Goal: Task Accomplishment & Management: Manage account settings

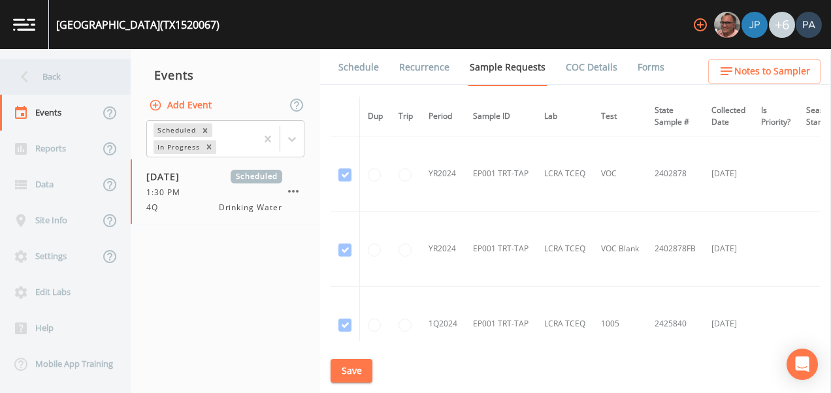
scroll to position [1281, 0]
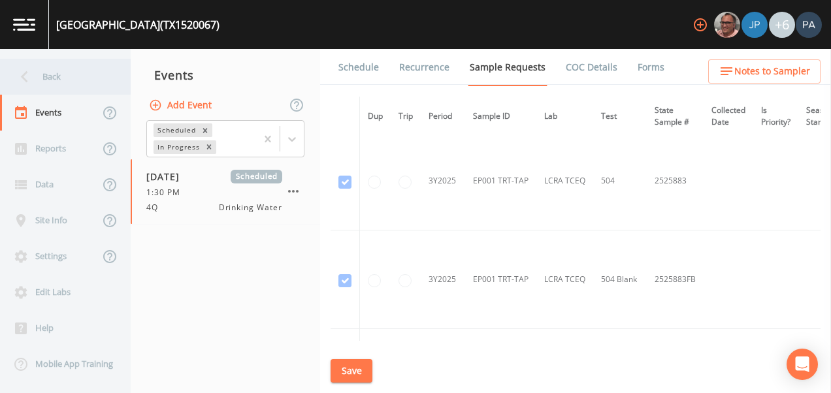
click at [82, 80] on div "Back" at bounding box center [59, 77] width 118 height 36
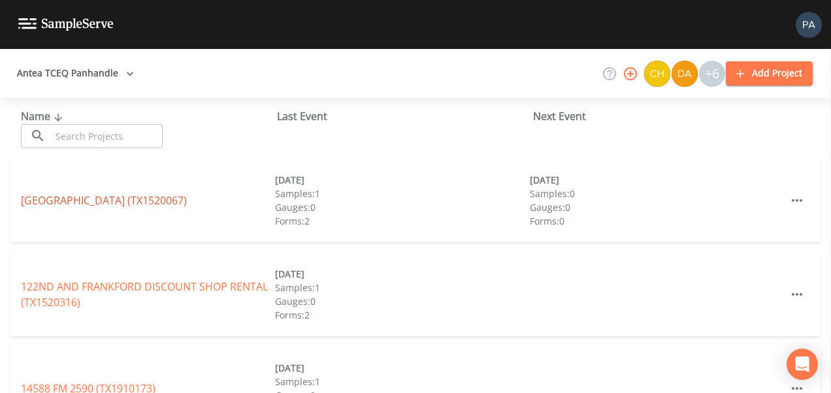
click at [120, 201] on link "[GEOGRAPHIC_DATA] (TX1520067)" at bounding box center [104, 200] width 166 height 14
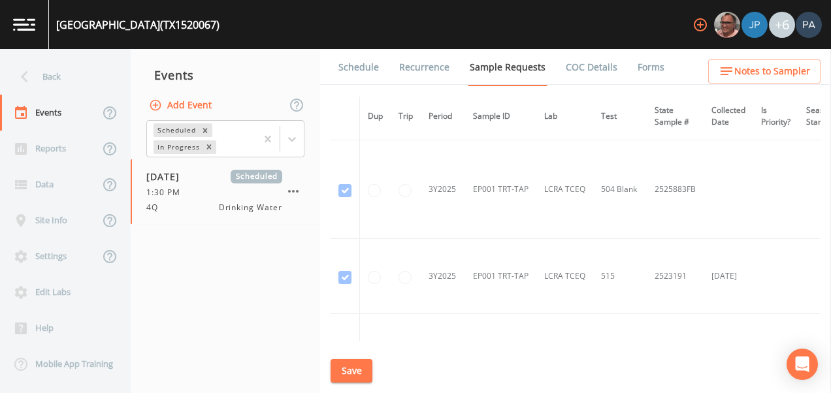
scroll to position [1306, 0]
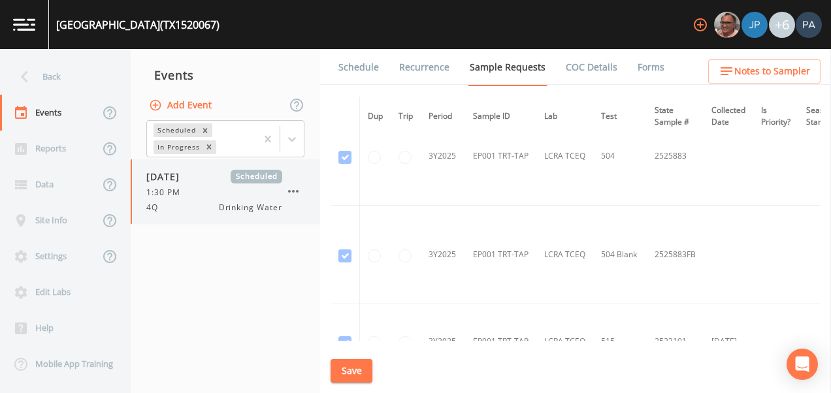
click at [230, 195] on div "1:30 PM" at bounding box center [214, 193] width 136 height 12
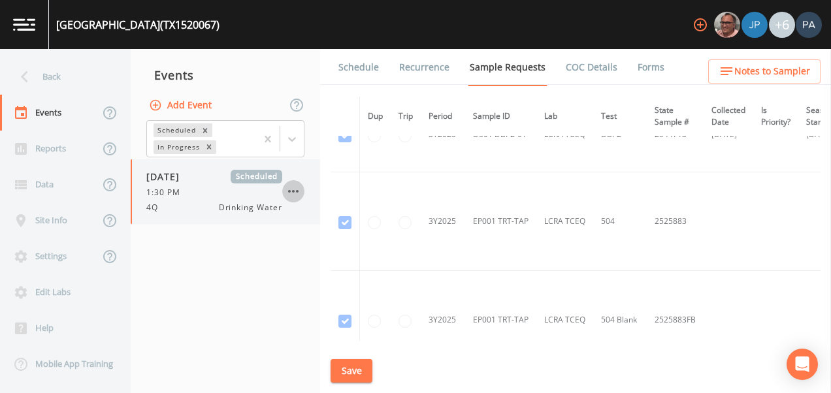
click at [293, 193] on icon "button" at bounding box center [293, 191] width 16 height 16
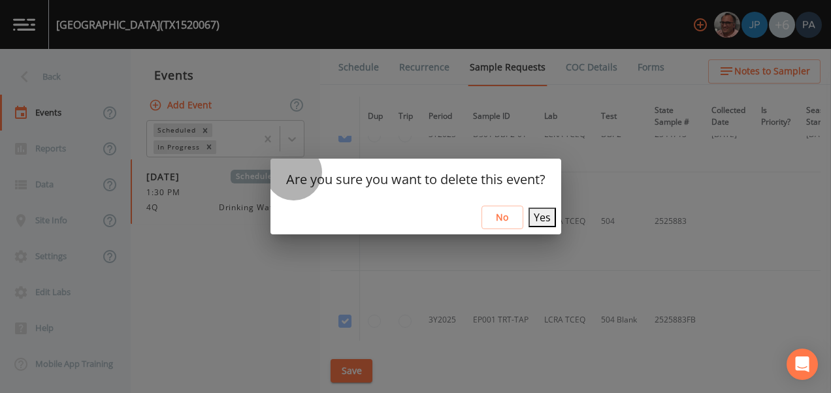
click at [539, 219] on button "Yes" at bounding box center [541, 218] width 27 height 20
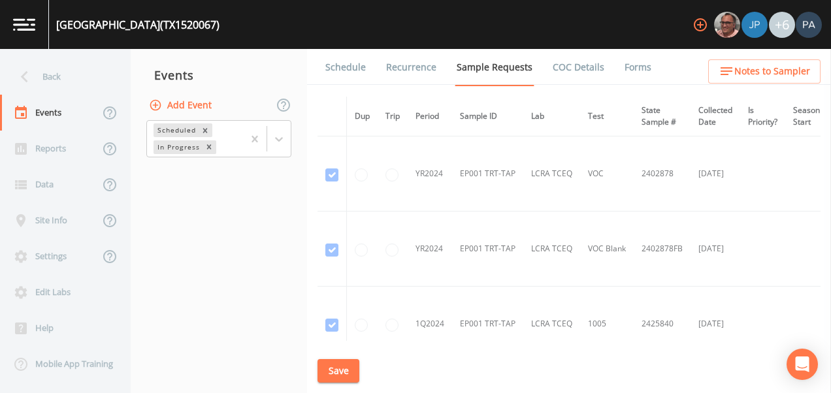
click at [208, 78] on div "Events" at bounding box center [219, 75] width 176 height 33
click at [193, 76] on div "Events" at bounding box center [219, 75] width 176 height 33
click at [194, 104] on button "Add Event" at bounding box center [181, 105] width 71 height 24
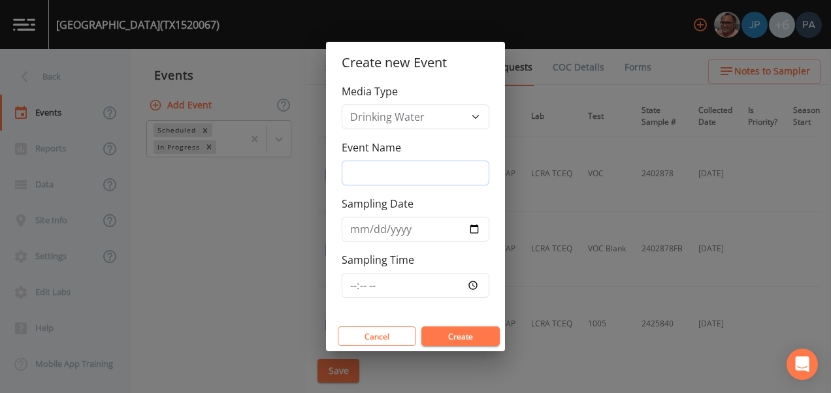
click at [422, 165] on input "Event Name" at bounding box center [416, 173] width 148 height 25
type input "4Q"
click at [353, 287] on input "Sampling Time" at bounding box center [416, 285] width 148 height 25
click at [375, 231] on input "[DATE]" at bounding box center [416, 229] width 148 height 25
click at [476, 227] on input "[DATE]" at bounding box center [416, 229] width 148 height 25
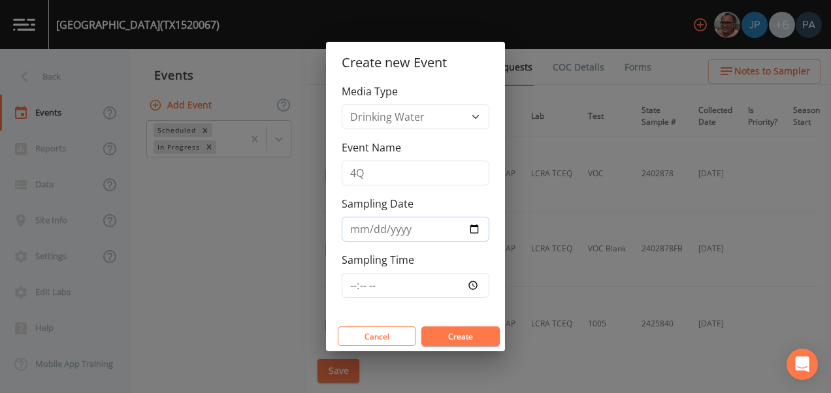
type input "[DATE]"
click at [356, 286] on input "Sampling Time" at bounding box center [416, 285] width 148 height 25
type input "13:30"
click at [421, 327] on button "Create" at bounding box center [460, 337] width 78 height 20
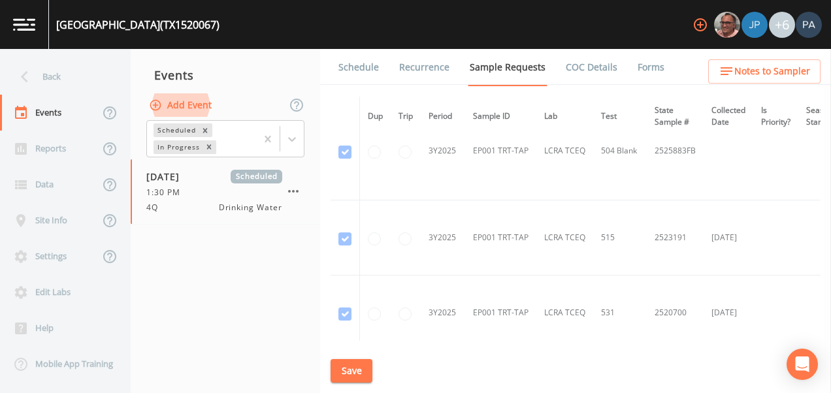
scroll to position [1281, 0]
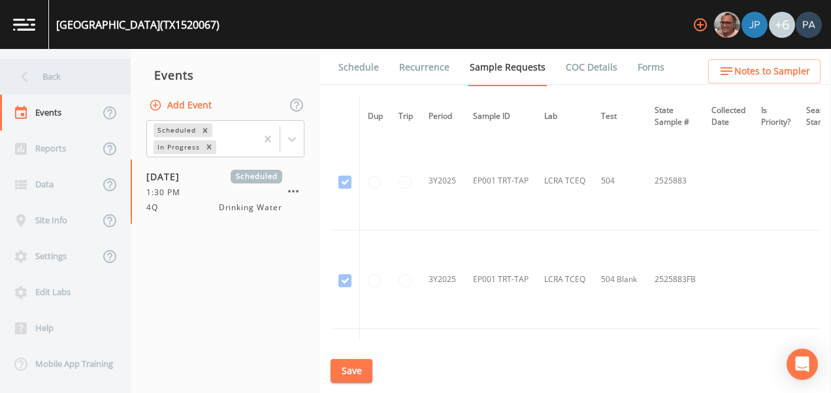
click at [57, 72] on div "Back" at bounding box center [59, 77] width 118 height 36
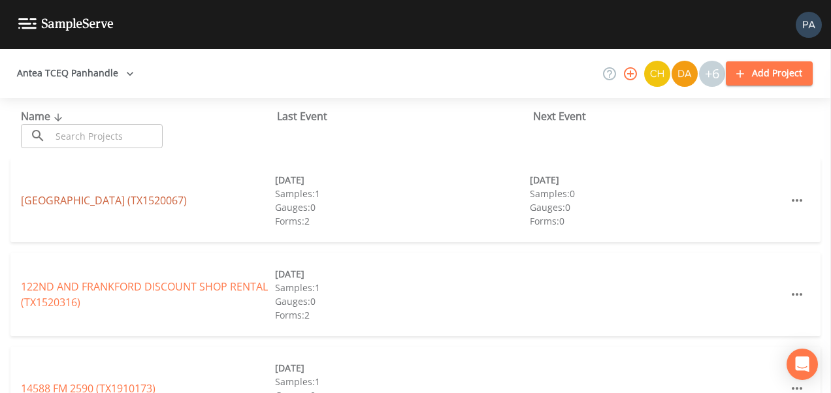
click at [173, 201] on link "[GEOGRAPHIC_DATA] (TX1520067)" at bounding box center [104, 200] width 166 height 14
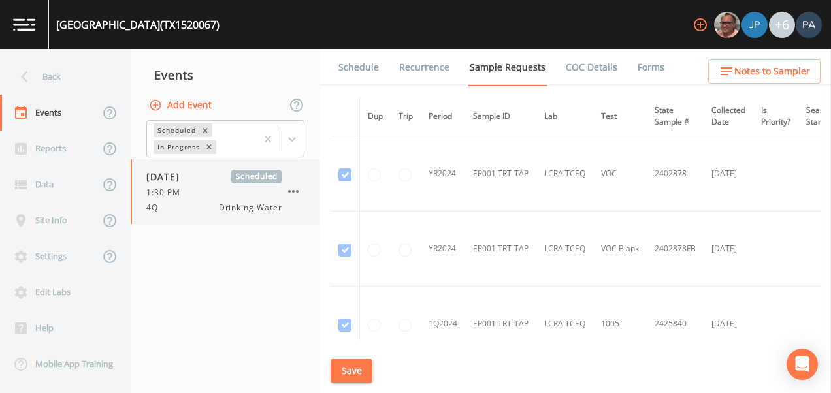
click at [300, 189] on icon "button" at bounding box center [293, 191] width 16 height 16
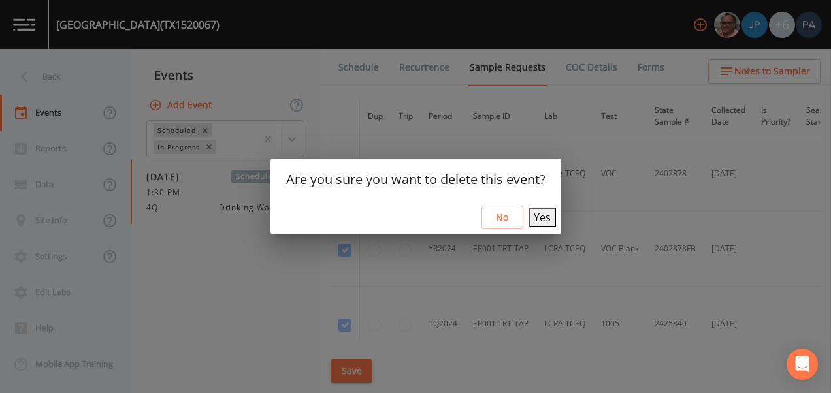
click at [328, 270] on div "Are you sure you want to delete this event? No Yes" at bounding box center [415, 196] width 831 height 393
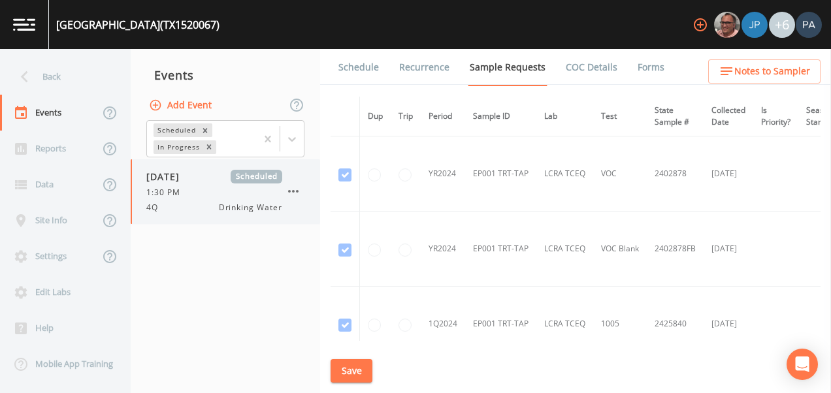
click at [297, 193] on icon "button" at bounding box center [293, 191] width 16 height 16
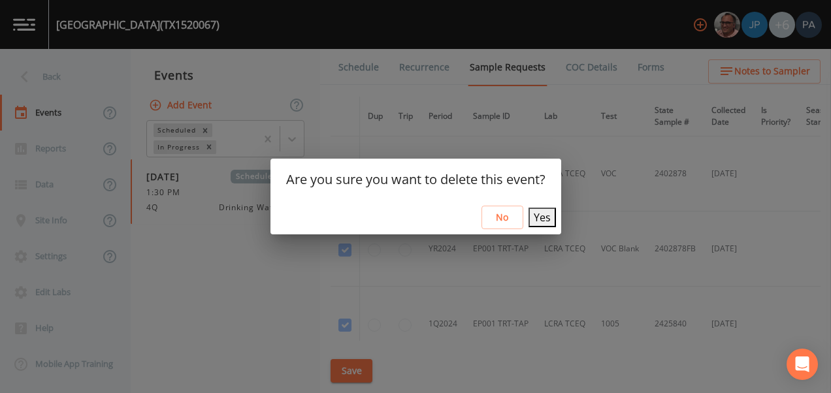
click at [531, 221] on button "Yes" at bounding box center [541, 218] width 27 height 20
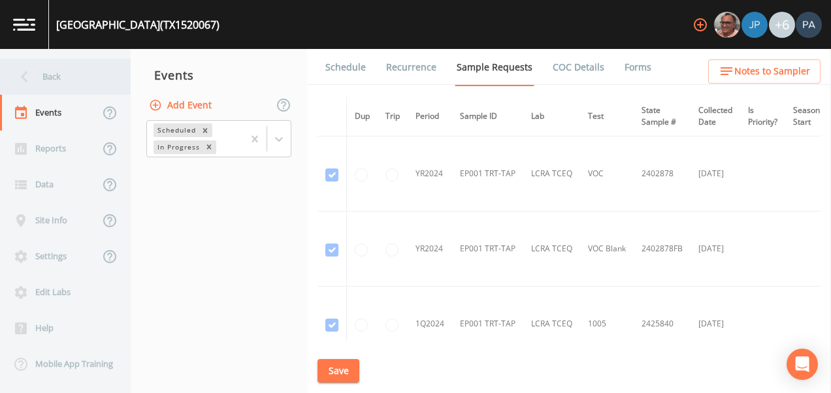
click at [60, 70] on div "Back" at bounding box center [59, 77] width 118 height 36
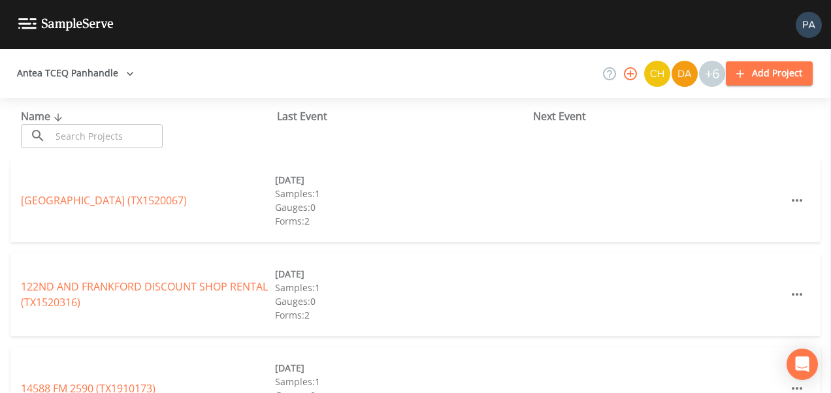
click at [127, 124] on input "text" at bounding box center [107, 136] width 112 height 24
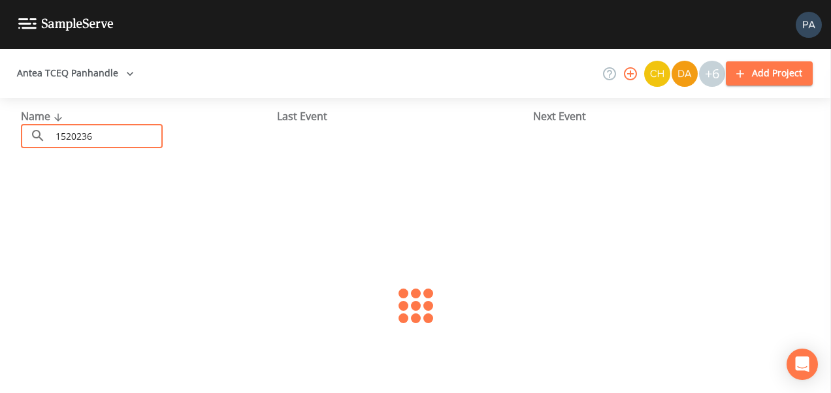
type input "1520236"
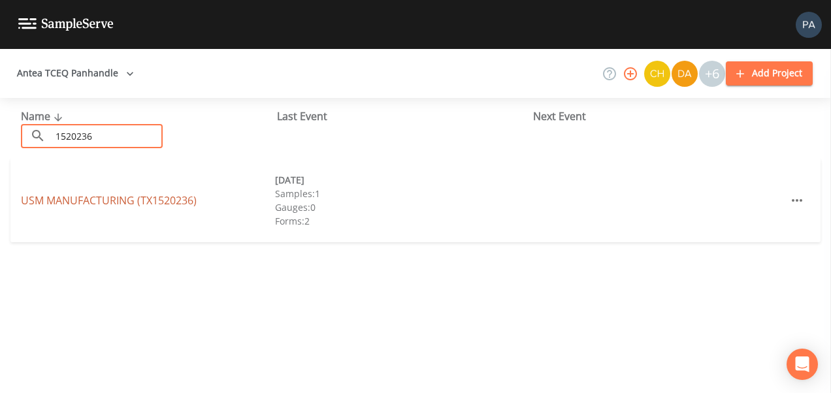
click at [136, 201] on link "USM MANUFACTURING (TX1520236)" at bounding box center [109, 200] width 176 height 14
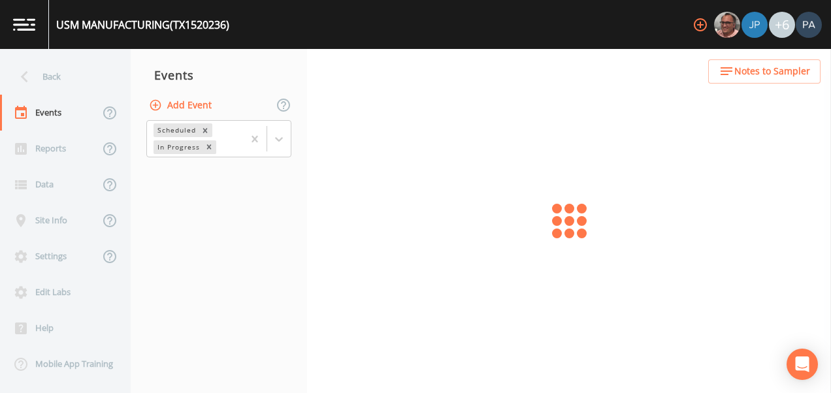
click at [202, 110] on button "Add Event" at bounding box center [181, 105] width 71 height 24
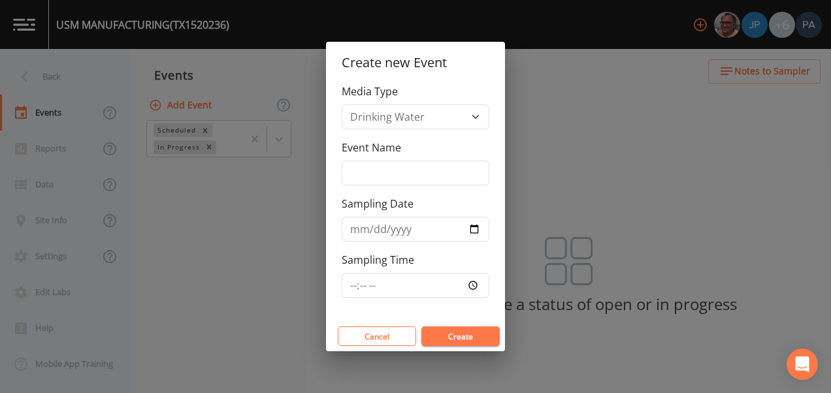
drag, startPoint x: 340, startPoint y: 151, endPoint x: 348, endPoint y: 158, distance: 10.7
click at [343, 153] on div "Media Type Drinking Water Event Name Sampling Date Sampling Time" at bounding box center [415, 203] width 179 height 238
click at [351, 159] on div "Event Name" at bounding box center [416, 163] width 148 height 46
click at [368, 184] on input "Event Name" at bounding box center [416, 173] width 148 height 25
type input "4Q"
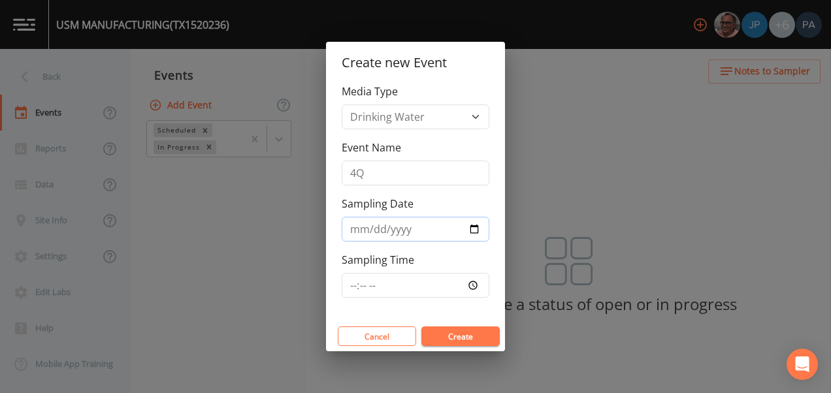
click at [473, 230] on input "[DATE]" at bounding box center [416, 229] width 148 height 25
type input "[DATE]"
click at [353, 291] on input "Sampling Time" at bounding box center [416, 285] width 148 height 25
type input "14:00"
click at [421, 327] on button "Create" at bounding box center [460, 337] width 78 height 20
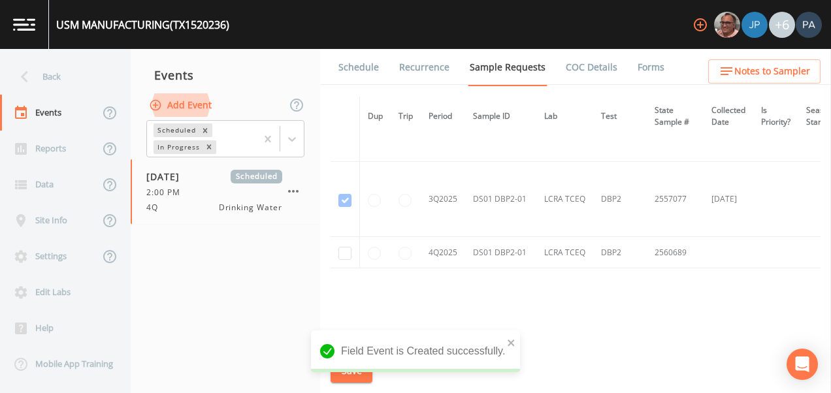
scroll to position [986, 0]
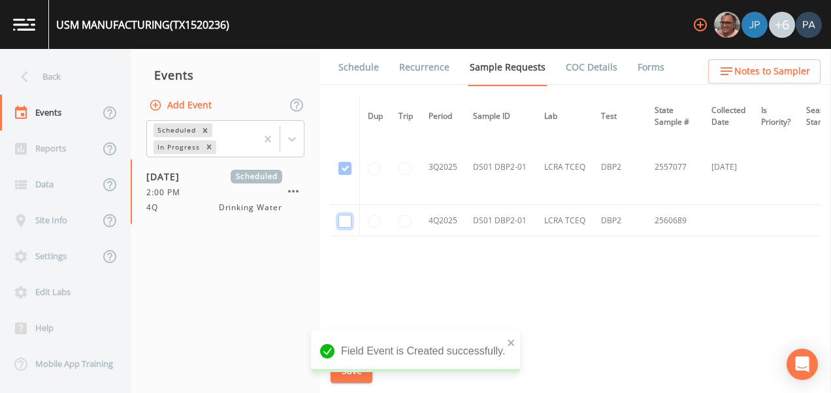
click at [349, 216] on input "checkbox" at bounding box center [344, 221] width 13 height 13
checkbox input "true"
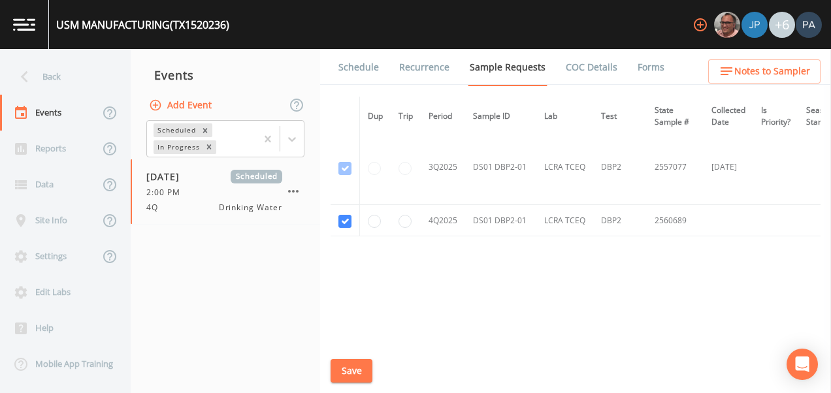
click at [357, 364] on button "Save" at bounding box center [351, 371] width 42 height 24
click at [347, 47] on div "USM MANUFACTURING (TX1520236) +6" at bounding box center [415, 24] width 831 height 49
click at [365, 69] on link "Schedule" at bounding box center [358, 67] width 44 height 37
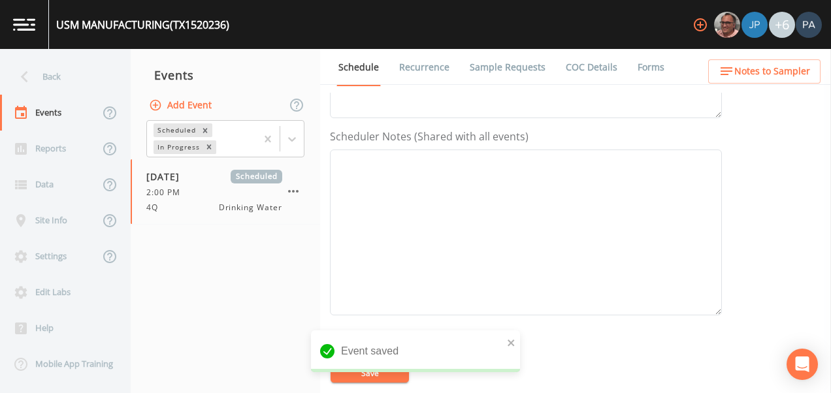
scroll to position [392, 0]
click at [445, 274] on button "Add" at bounding box center [435, 276] width 44 height 24
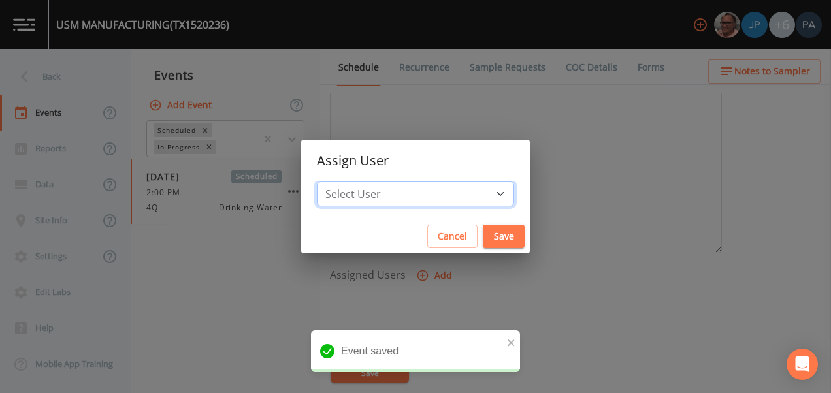
click at [432, 203] on select "Select User [PERSON_NAME] [PERSON_NAME] [PERSON_NAME] [PERSON_NAME] [PERSON_NAM…" at bounding box center [415, 194] width 197 height 25
select select "89eca224-83f1-4c08-b513-3d512749bff6"
click at [358, 182] on select "Select User [PERSON_NAME] [PERSON_NAME] [PERSON_NAME] [PERSON_NAME] [PERSON_NAM…" at bounding box center [415, 194] width 197 height 25
click at [483, 239] on button "Save" at bounding box center [504, 237] width 42 height 24
select select
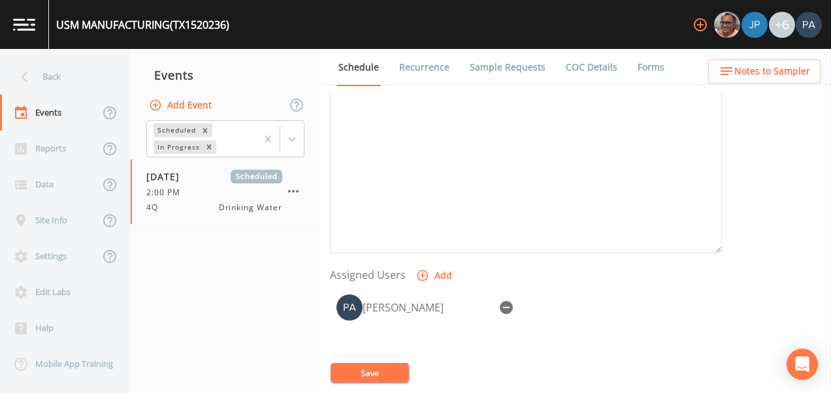
click at [379, 372] on button "Save" at bounding box center [369, 373] width 78 height 20
click at [51, 69] on div "Back" at bounding box center [59, 77] width 118 height 36
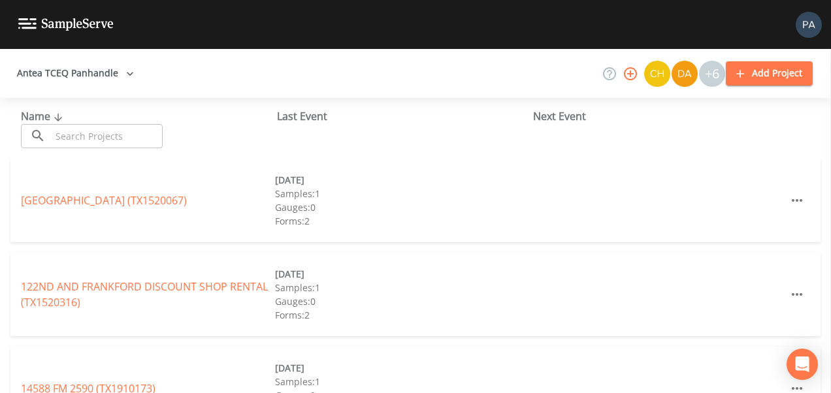
click at [91, 133] on input "text" at bounding box center [107, 136] width 112 height 24
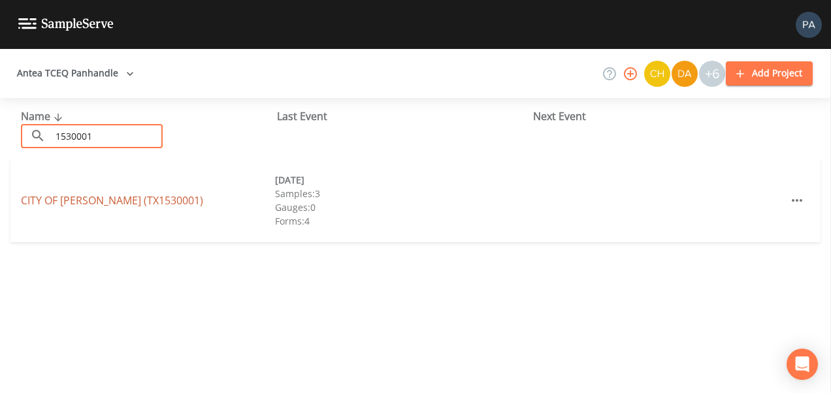
type input "1530001"
click at [113, 201] on link "CITY OF [PERSON_NAME] (TX1530001)" at bounding box center [112, 200] width 182 height 14
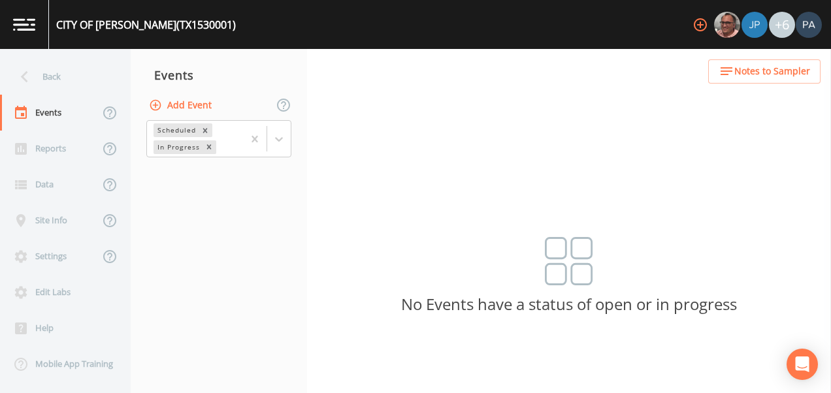
click at [205, 105] on button "Add Event" at bounding box center [181, 105] width 71 height 24
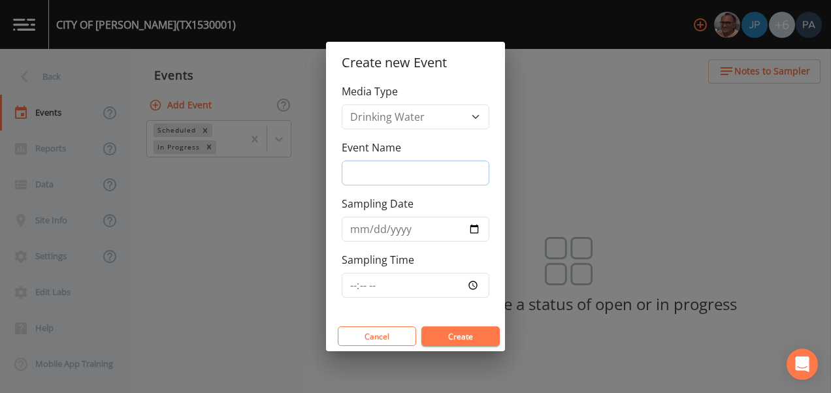
click at [390, 180] on input "Event Name" at bounding box center [416, 173] width 148 height 25
type input "4Q"
click at [475, 231] on input "[DATE]" at bounding box center [416, 229] width 148 height 25
type input "[DATE]"
click at [351, 280] on input "Sampling Time" at bounding box center [416, 285] width 148 height 25
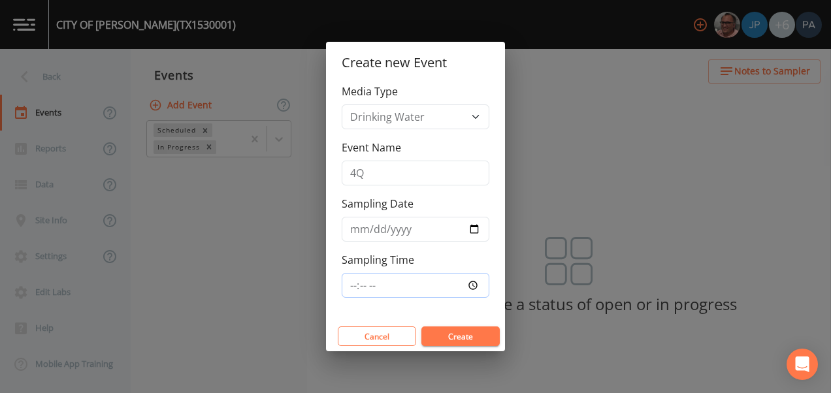
type input "09:00"
click at [421, 327] on button "Create" at bounding box center [460, 337] width 78 height 20
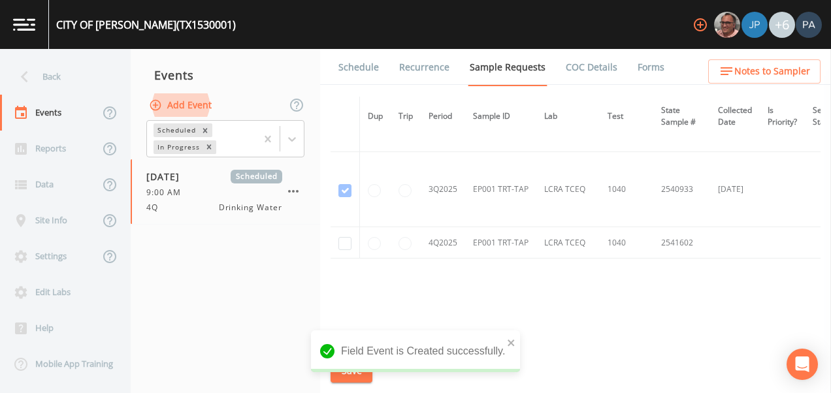
scroll to position [1919, 0]
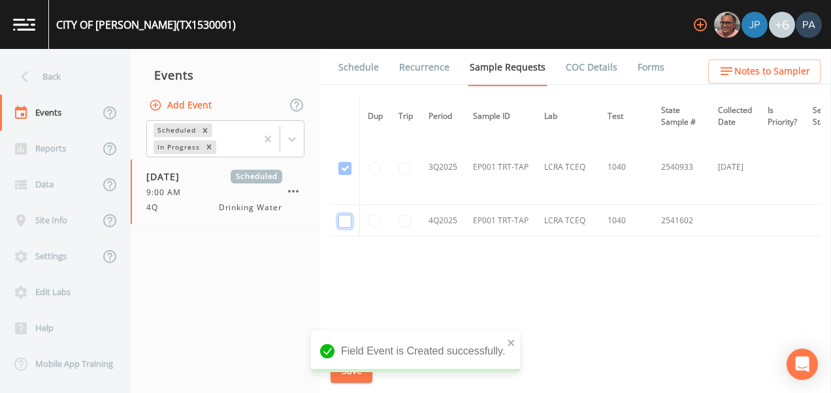
click at [346, 215] on input "checkbox" at bounding box center [344, 221] width 13 height 13
checkbox input "true"
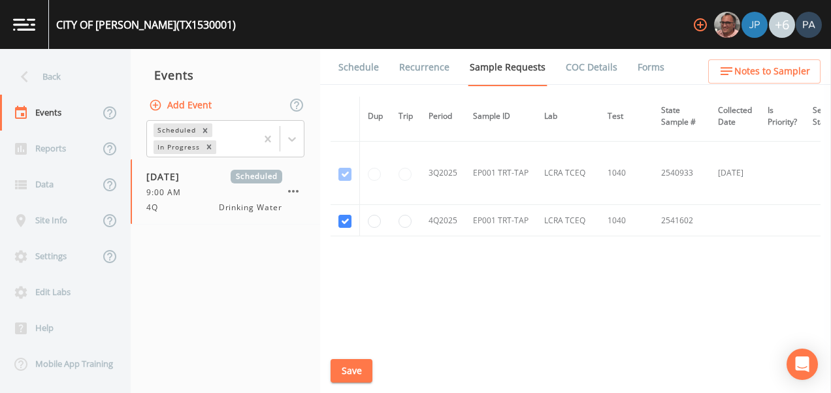
click at [347, 366] on button "Save" at bounding box center [351, 371] width 42 height 24
click at [351, 56] on link "Schedule" at bounding box center [358, 67] width 44 height 37
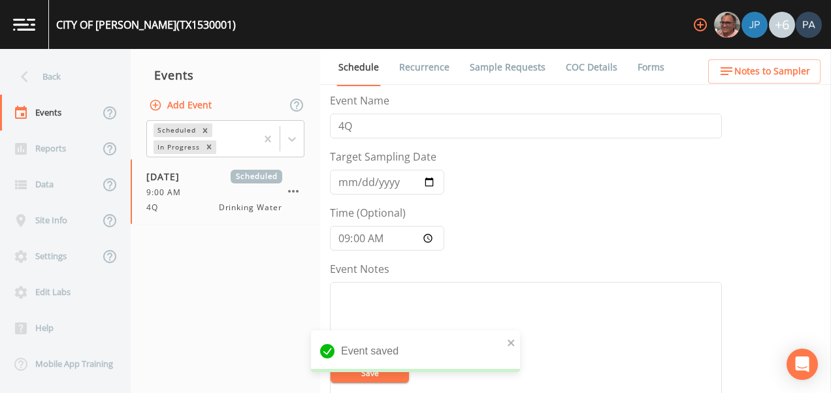
scroll to position [528, 0]
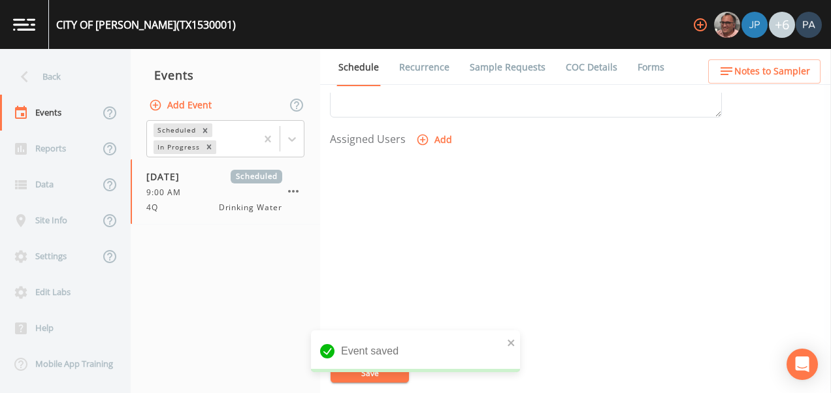
click at [437, 140] on button "Add" at bounding box center [435, 140] width 44 height 24
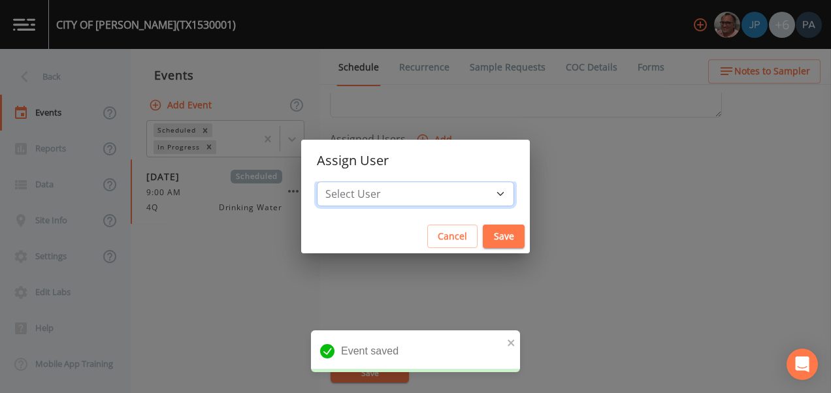
click at [392, 182] on select "Select User [PERSON_NAME] [PERSON_NAME] [PERSON_NAME] [PERSON_NAME] [PERSON_NAM…" at bounding box center [415, 194] width 197 height 25
select select "89eca224-83f1-4c08-b513-3d512749bff6"
click at [358, 182] on select "Select User [PERSON_NAME] [PERSON_NAME] [PERSON_NAME] [PERSON_NAME] [PERSON_NAM…" at bounding box center [415, 194] width 197 height 25
click at [483, 233] on button "Save" at bounding box center [504, 237] width 42 height 24
select select
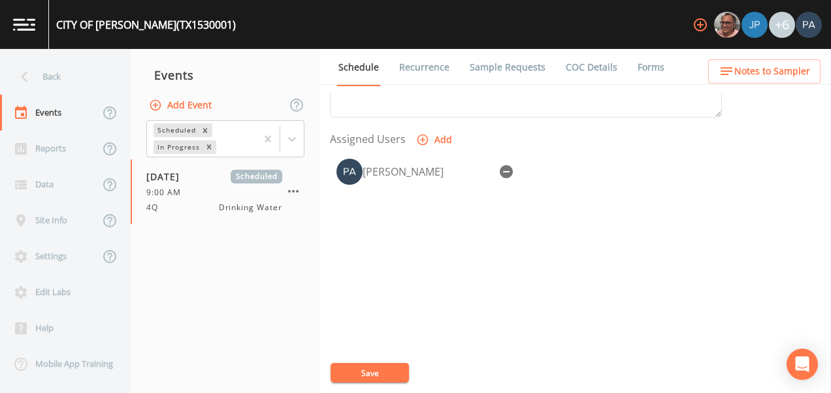
click at [374, 378] on div "CITY OF [PERSON_NAME] (TX1530001) +6 Back Events Reports Data Site Info Setting…" at bounding box center [415, 196] width 831 height 393
click at [392, 372] on button "Save" at bounding box center [369, 373] width 78 height 20
click at [57, 67] on div "Back" at bounding box center [59, 77] width 118 height 36
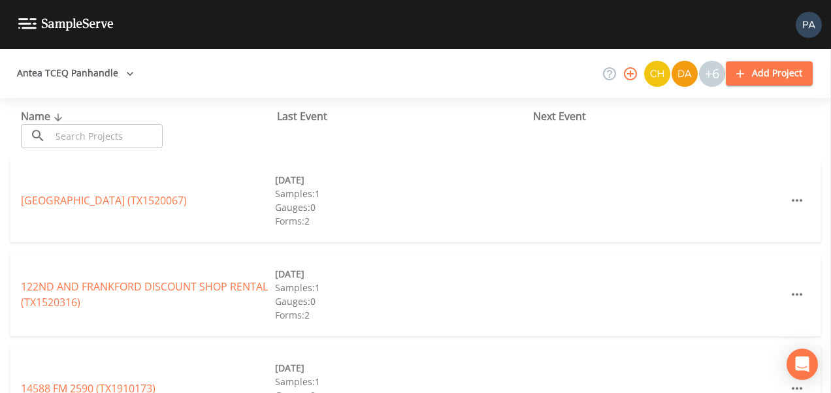
click at [99, 142] on input "text" at bounding box center [107, 136] width 112 height 24
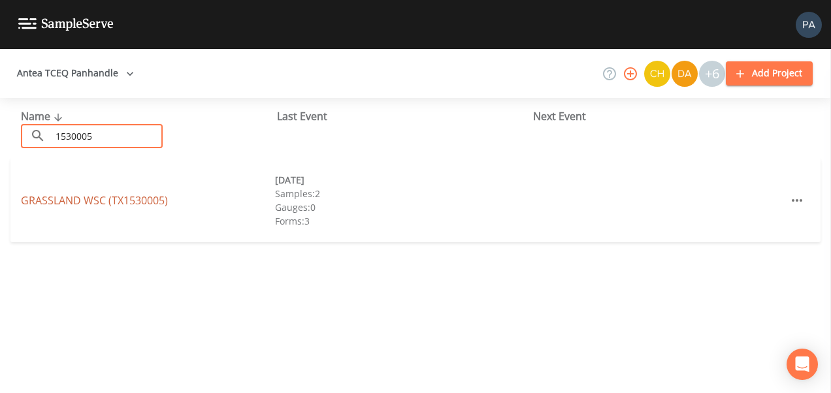
type input "1530005"
click at [138, 202] on link "GRASSLAND WSC (TX1530005)" at bounding box center [94, 200] width 147 height 14
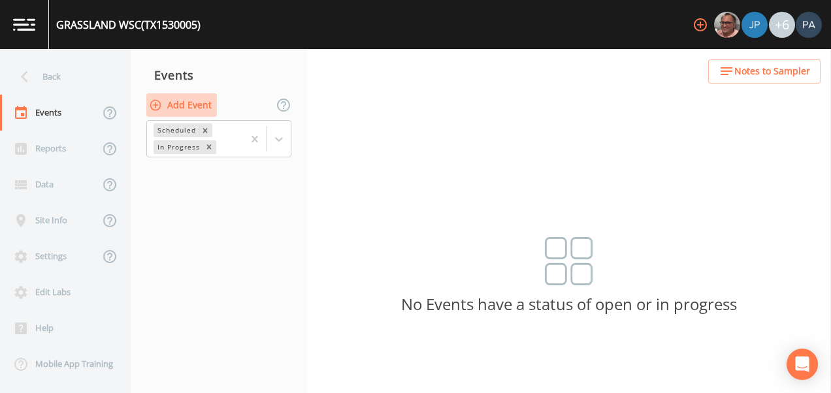
click at [192, 106] on button "Add Event" at bounding box center [181, 105] width 71 height 24
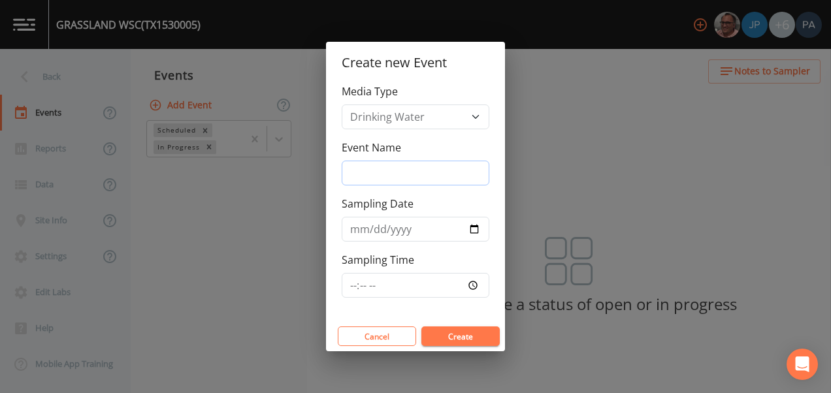
drag, startPoint x: 377, startPoint y: 168, endPoint x: 384, endPoint y: 180, distance: 14.3
click at [377, 168] on input "Event Name" at bounding box center [416, 173] width 148 height 25
type input "4Q"
type input "[DATE]"
click at [357, 286] on input "Sampling Time" at bounding box center [416, 285] width 148 height 25
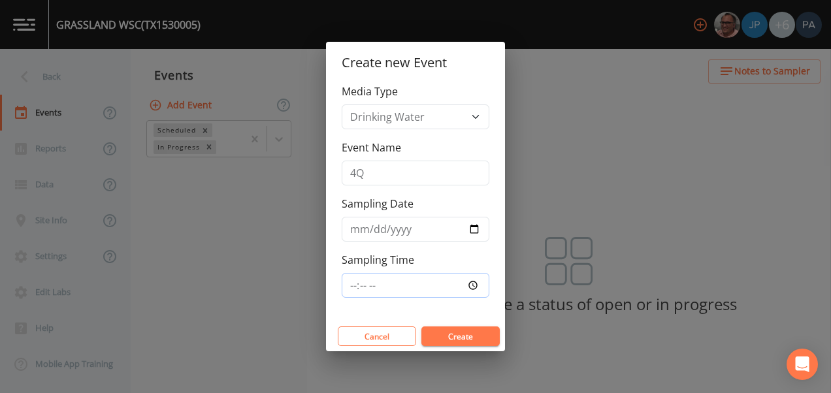
type input "09:30"
click at [421, 327] on button "Create" at bounding box center [460, 337] width 78 height 20
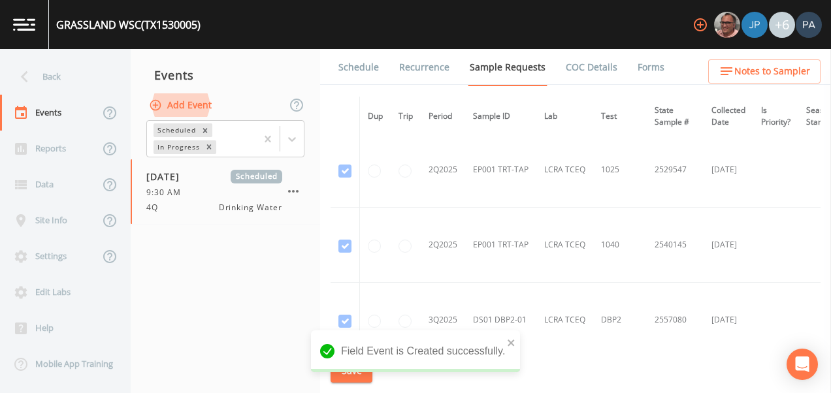
scroll to position [2826, 0]
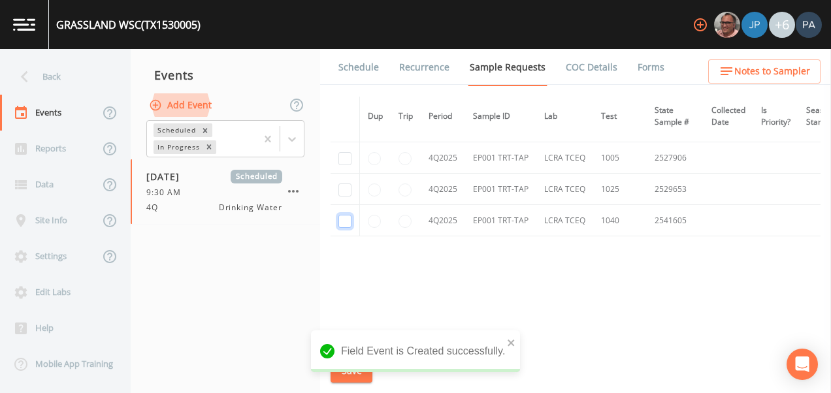
click at [347, 220] on input "checkbox" at bounding box center [344, 221] width 13 height 13
checkbox input "true"
click at [349, 191] on td at bounding box center [344, 189] width 29 height 31
drag, startPoint x: 349, startPoint y: 191, endPoint x: 371, endPoint y: 178, distance: 24.9
click at [347, 154] on input "checkbox" at bounding box center [344, 158] width 13 height 13
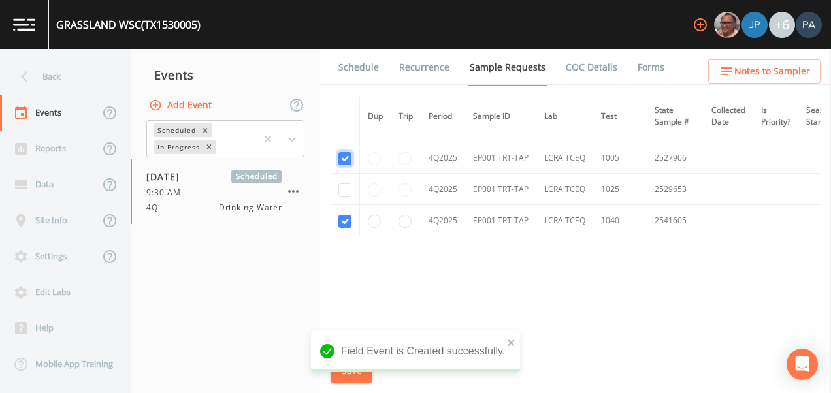
checkbox input "true"
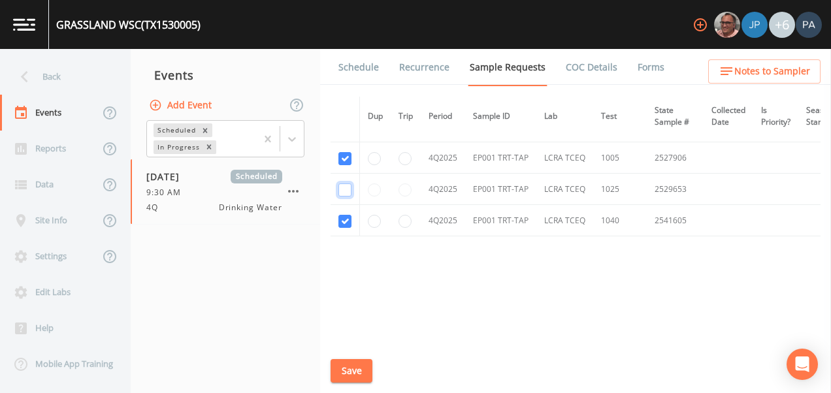
drag, startPoint x: 350, startPoint y: 189, endPoint x: 363, endPoint y: 204, distance: 19.9
click at [350, 188] on input "checkbox" at bounding box center [344, 189] width 13 height 13
checkbox input "true"
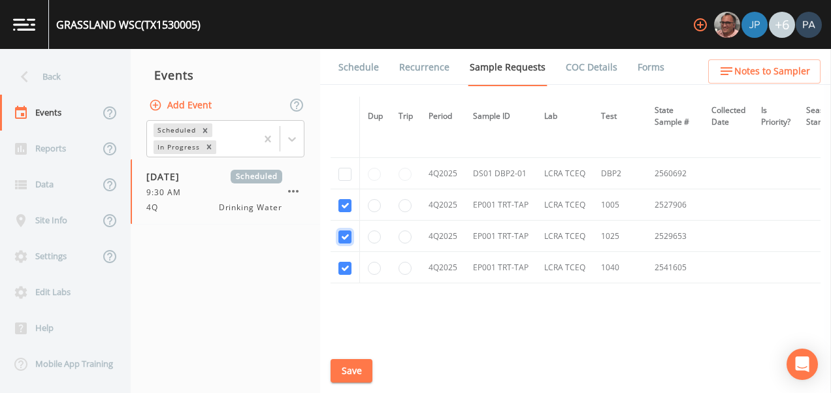
scroll to position [2540, 0]
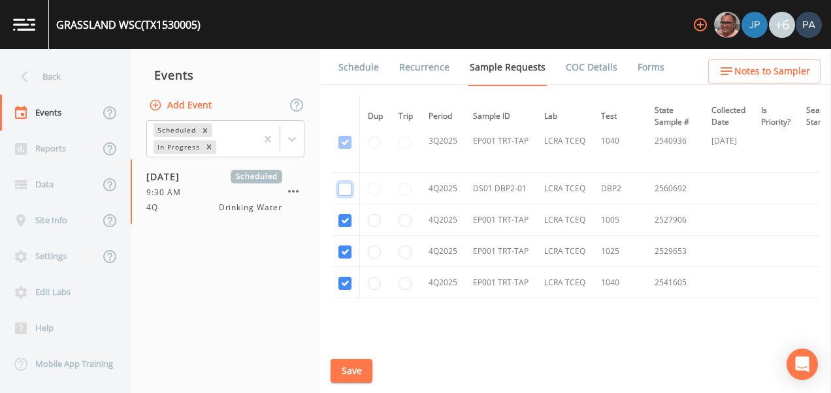
click at [350, 186] on input "checkbox" at bounding box center [344, 189] width 13 height 13
checkbox input "true"
click at [357, 362] on button "Save" at bounding box center [351, 371] width 42 height 24
click at [355, 71] on link "Schedule" at bounding box center [358, 67] width 44 height 37
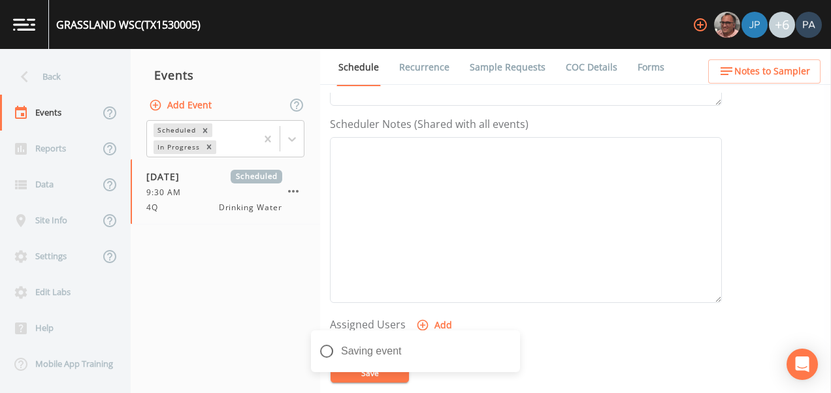
scroll to position [457, 0]
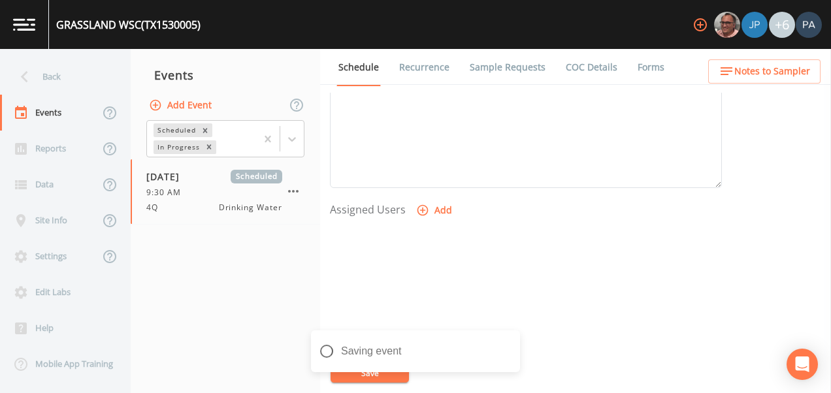
click at [438, 209] on button "Add" at bounding box center [435, 211] width 44 height 24
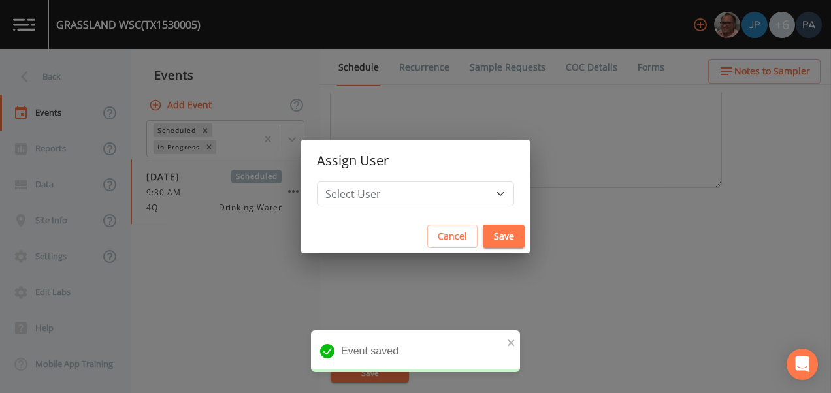
click at [399, 172] on h2 "Assign User" at bounding box center [415, 161] width 229 height 42
click at [401, 193] on select "Select User [PERSON_NAME] [PERSON_NAME] [PERSON_NAME] [PERSON_NAME] [PERSON_NAM…" at bounding box center [415, 194] width 197 height 25
select select "89eca224-83f1-4c08-b513-3d512749bff6"
click at [358, 182] on select "Select User [PERSON_NAME] [PERSON_NAME] [PERSON_NAME] [PERSON_NAME] [PERSON_NAM…" at bounding box center [415, 194] width 197 height 25
click at [483, 236] on button "Save" at bounding box center [504, 237] width 42 height 24
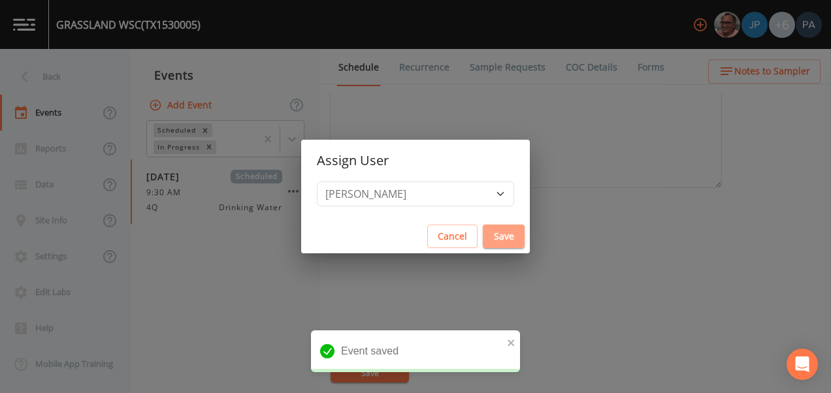
select select
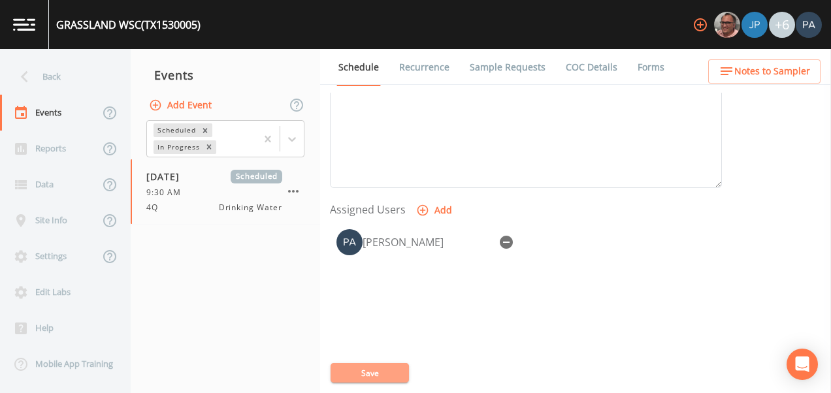
click at [371, 371] on button "Save" at bounding box center [369, 373] width 78 height 20
click at [59, 78] on div "Back" at bounding box center [59, 77] width 118 height 36
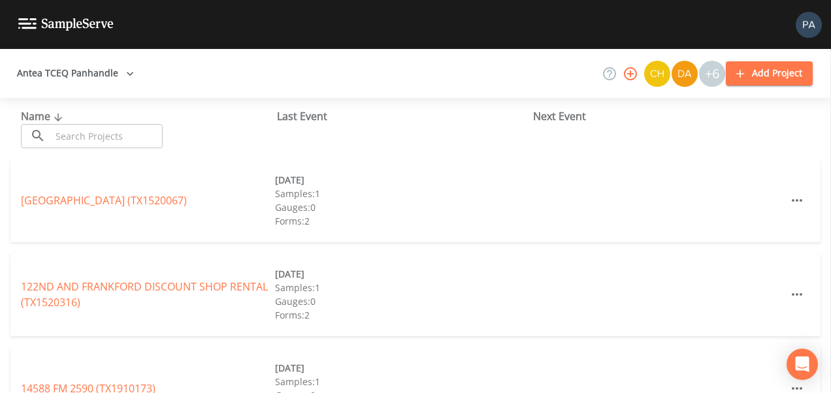
click at [67, 144] on input "text" at bounding box center [107, 136] width 112 height 24
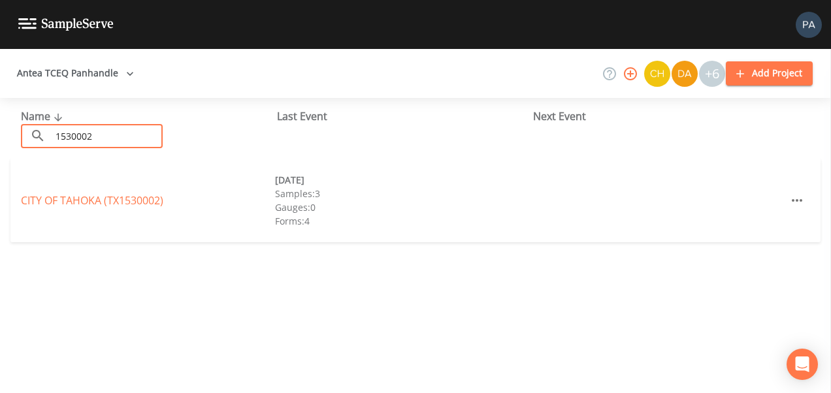
type input "1530002"
click at [97, 195] on link "CITY OF [GEOGRAPHIC_DATA] (TX1530002)" at bounding box center [92, 200] width 142 height 14
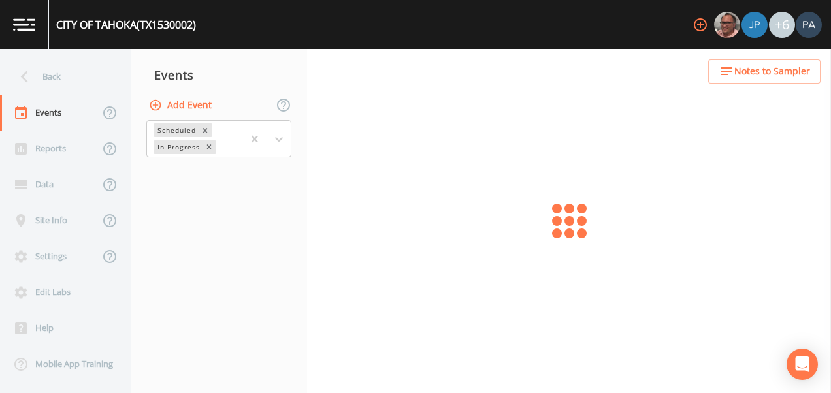
click at [192, 106] on button "Add Event" at bounding box center [181, 105] width 71 height 24
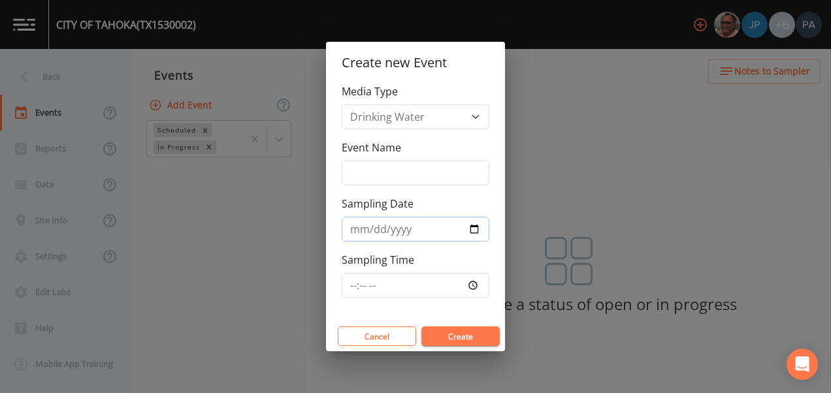
click at [422, 227] on input "Sampling Date" at bounding box center [416, 229] width 148 height 25
click at [387, 157] on div "Event Name" at bounding box center [416, 163] width 148 height 46
click at [380, 182] on input "Event Name" at bounding box center [416, 173] width 148 height 25
type input "4Q"
type input "[DATE]"
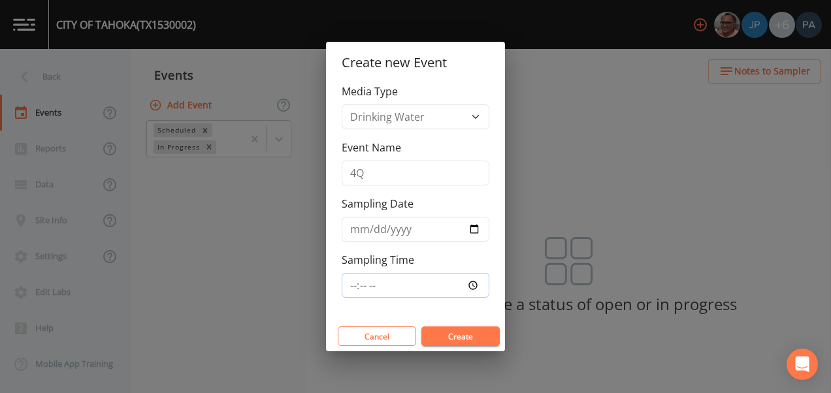
click at [353, 285] on input "Sampling Time" at bounding box center [416, 285] width 148 height 25
type input "10:15"
click at [421, 327] on button "Create" at bounding box center [460, 337] width 78 height 20
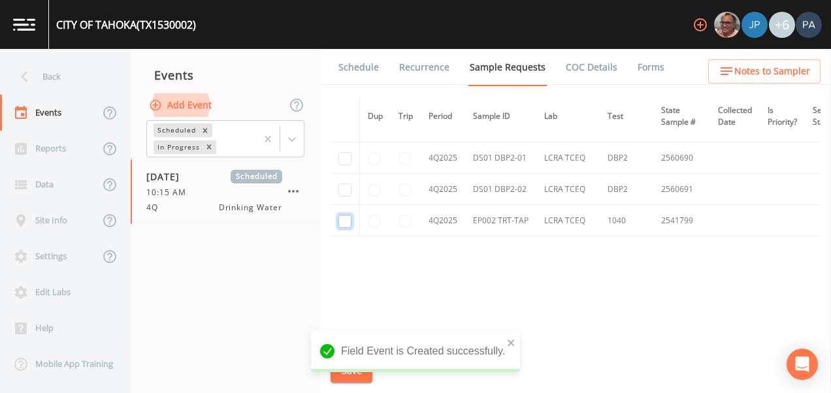
drag, startPoint x: 343, startPoint y: 219, endPoint x: 344, endPoint y: 203, distance: 15.7
click at [344, 217] on input "checkbox" at bounding box center [344, 221] width 13 height 13
checkbox input "true"
click at [351, 183] on input "checkbox" at bounding box center [344, 189] width 13 height 13
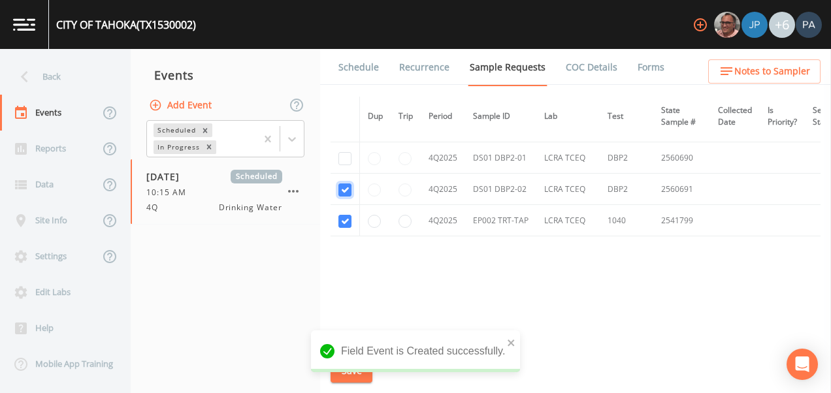
checkbox input "true"
click at [345, 153] on input "checkbox" at bounding box center [344, 158] width 13 height 13
checkbox input "true"
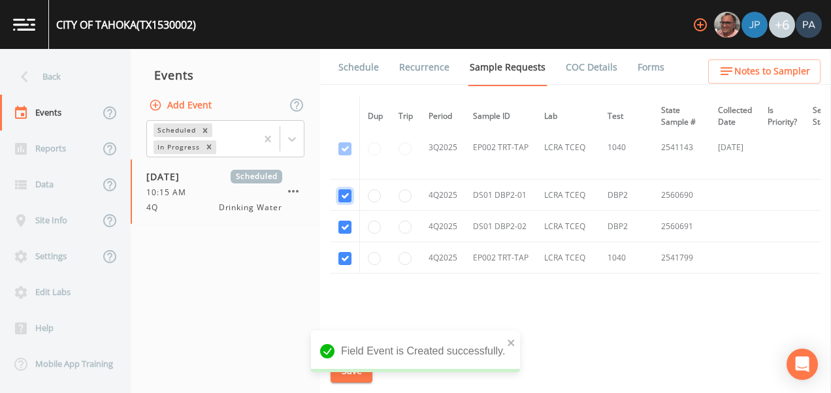
scroll to position [2501, 0]
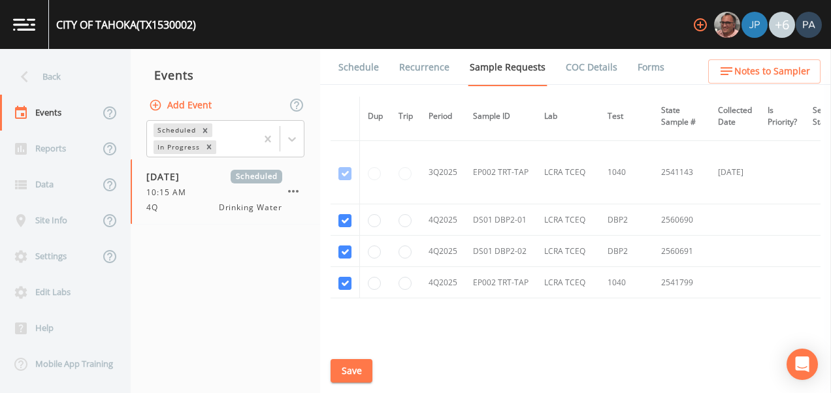
click at [366, 375] on button "Save" at bounding box center [351, 371] width 42 height 24
click at [357, 71] on link "Schedule" at bounding box center [358, 67] width 44 height 37
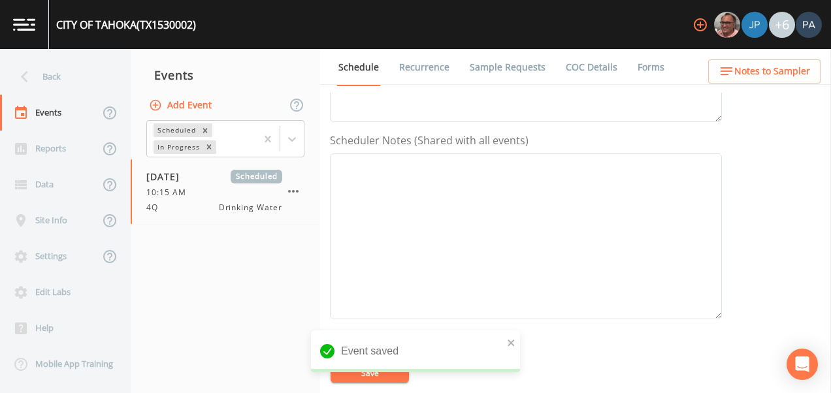
scroll to position [392, 0]
click at [434, 274] on button "Add" at bounding box center [435, 276] width 44 height 24
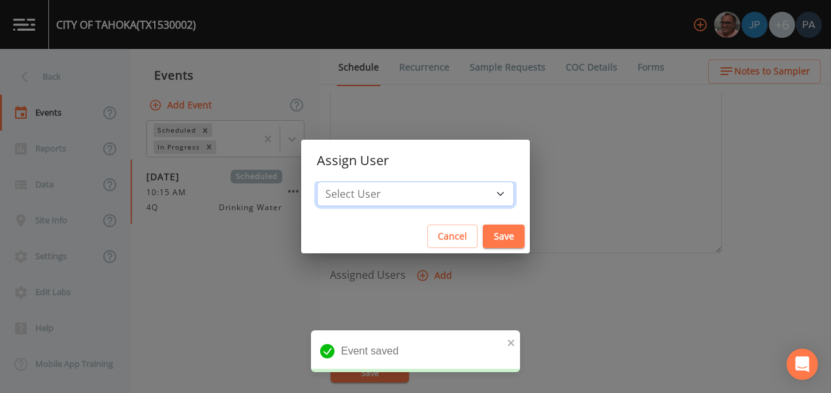
click at [413, 191] on select "Select User [PERSON_NAME] [PERSON_NAME] [PERSON_NAME] [PERSON_NAME] [PERSON_NAM…" at bounding box center [415, 194] width 197 height 25
select select "89eca224-83f1-4c08-b513-3d512749bff6"
click at [358, 182] on select "Select User [PERSON_NAME] [PERSON_NAME] [PERSON_NAME] [PERSON_NAME] [PERSON_NAM…" at bounding box center [415, 194] width 197 height 25
click at [483, 233] on button "Save" at bounding box center [504, 237] width 42 height 24
select select
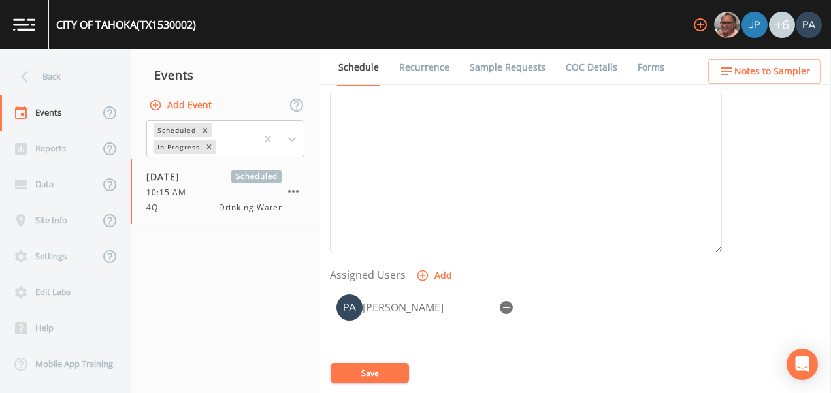
click at [371, 374] on button "Save" at bounding box center [369, 373] width 78 height 20
click at [70, 81] on div "Back" at bounding box center [59, 77] width 118 height 36
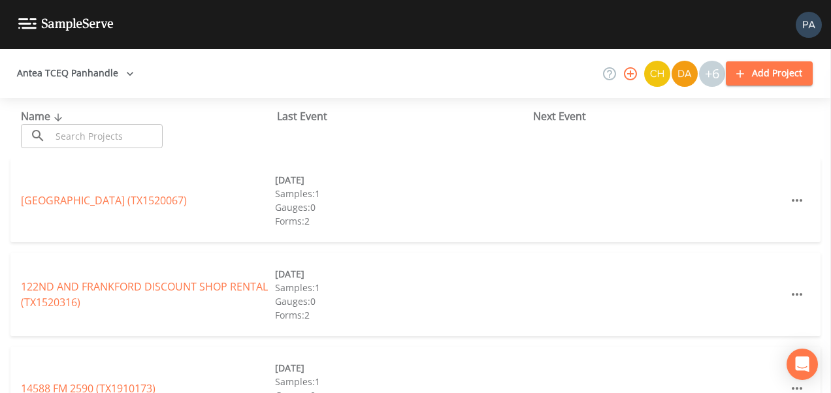
click at [80, 140] on input "text" at bounding box center [107, 136] width 112 height 24
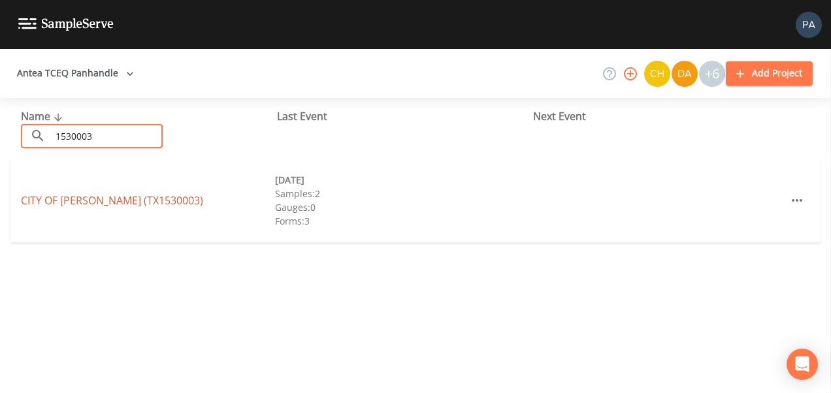
type input "1530003"
click at [75, 203] on link "CITY OF [GEOGRAPHIC_DATA] (TX1530003)" at bounding box center [112, 200] width 182 height 14
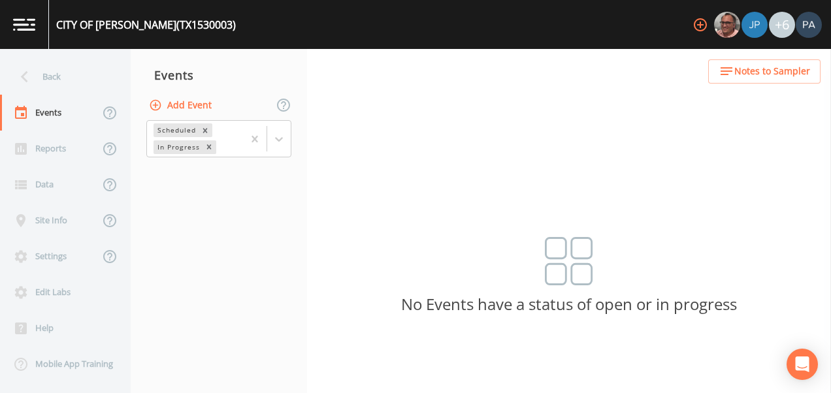
click at [174, 99] on button "Add Event" at bounding box center [181, 105] width 71 height 24
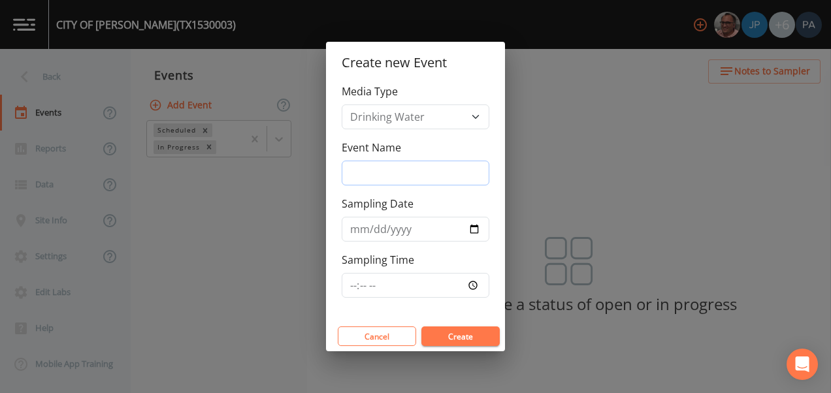
click at [395, 180] on input "Event Name" at bounding box center [416, 173] width 148 height 25
type input "4Q"
type input "[DATE]"
click at [332, 293] on div "Media Type Drinking Water Event Name 4Q Sampling Date [DATE] Sampling Time" at bounding box center [415, 203] width 179 height 238
click at [355, 293] on input "Sampling Time" at bounding box center [416, 285] width 148 height 25
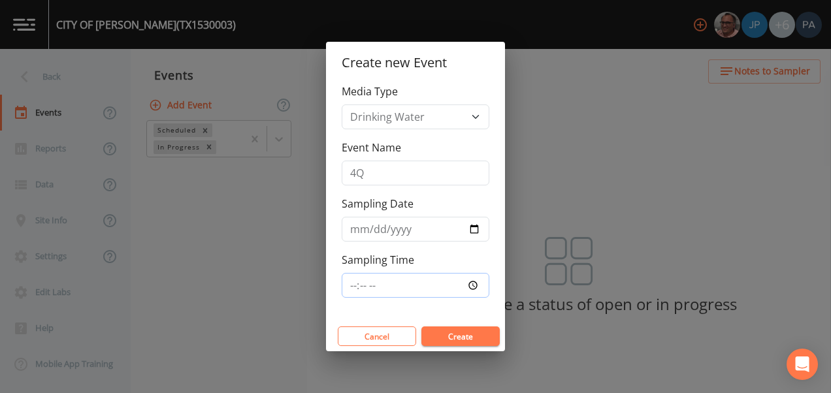
type input "11:15"
click at [421, 327] on button "Create" at bounding box center [460, 337] width 78 height 20
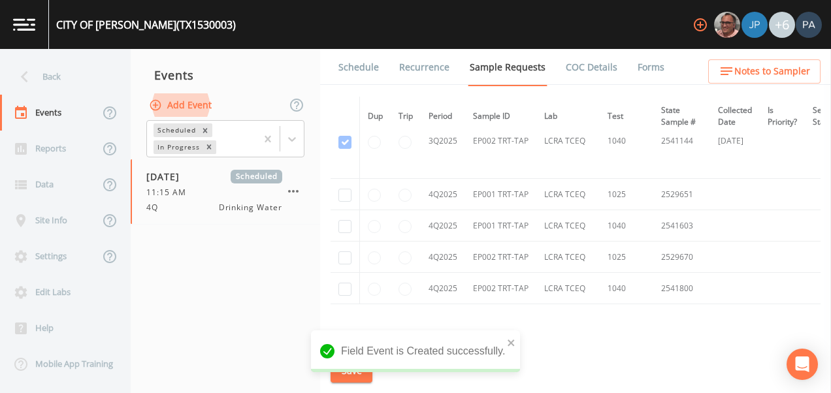
scroll to position [3859, 0]
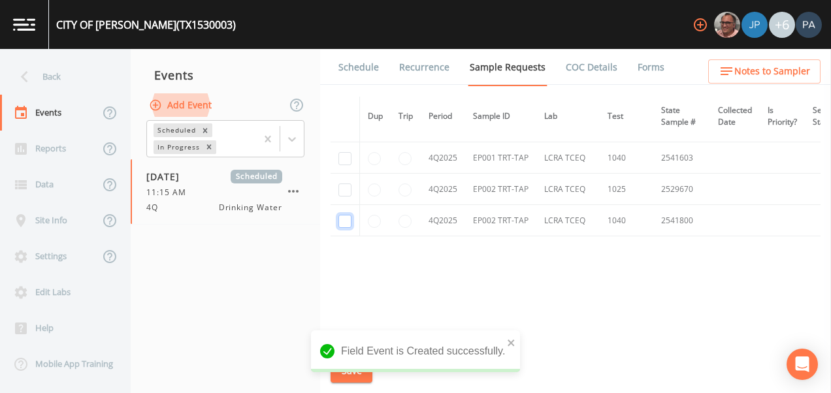
click at [346, 220] on input "checkbox" at bounding box center [344, 221] width 13 height 13
checkbox input "true"
click at [343, 188] on input "checkbox" at bounding box center [344, 189] width 13 height 13
checkbox input "true"
click at [349, 152] on input "checkbox" at bounding box center [344, 158] width 13 height 13
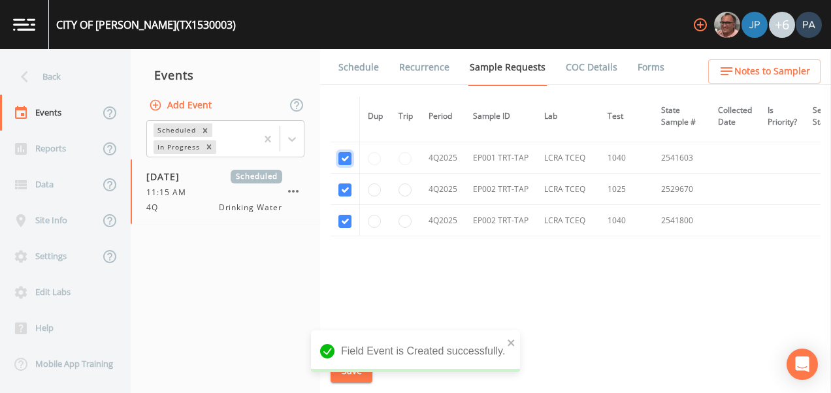
checkbox input "true"
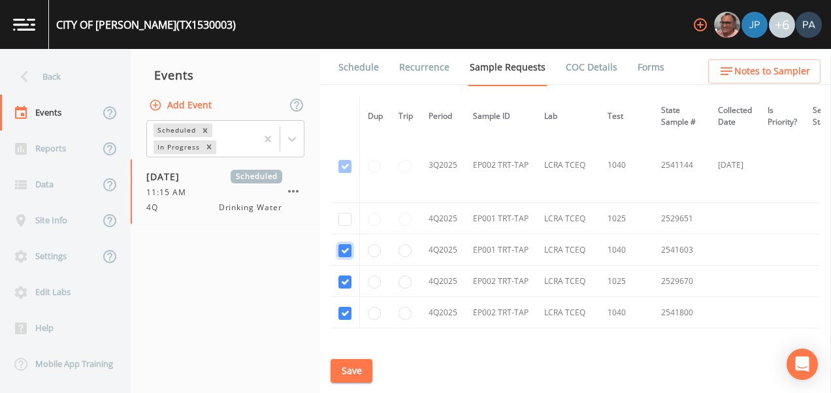
scroll to position [3728, 0]
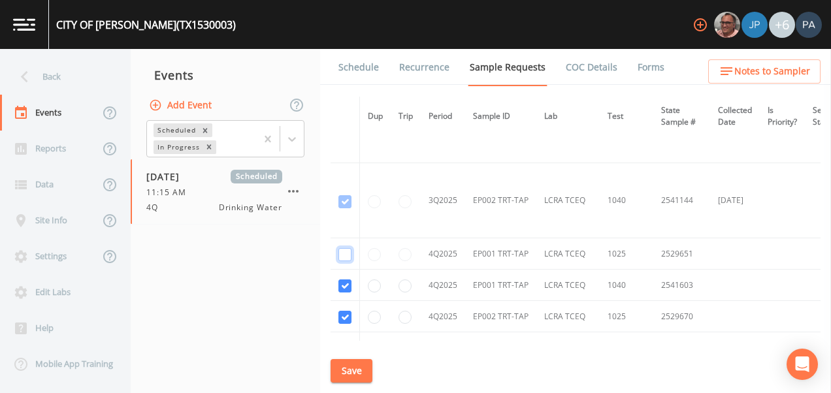
click at [345, 252] on input "checkbox" at bounding box center [344, 254] width 13 height 13
checkbox input "true"
click at [355, 362] on button "Save" at bounding box center [351, 371] width 42 height 24
click at [370, 74] on link "Schedule" at bounding box center [358, 67] width 44 height 37
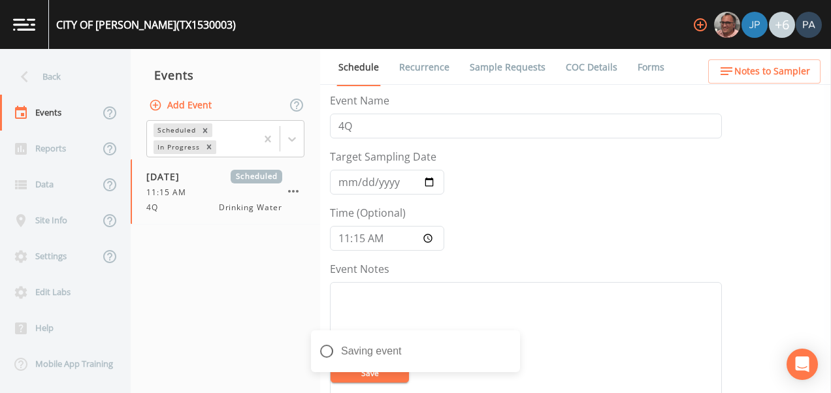
scroll to position [522, 0]
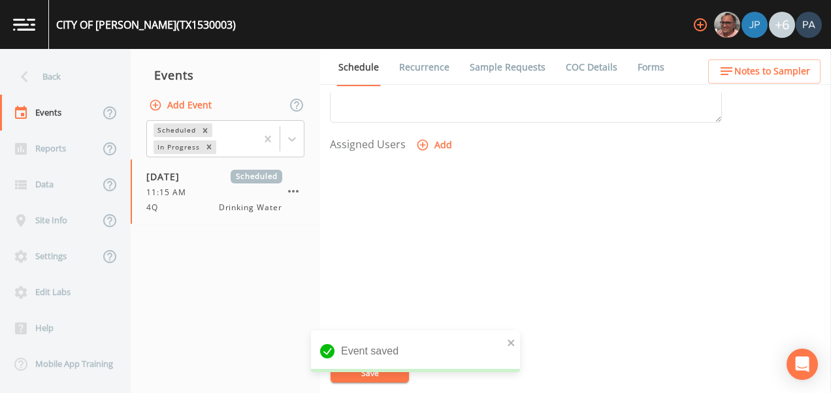
click at [426, 137] on button "Add" at bounding box center [435, 145] width 44 height 24
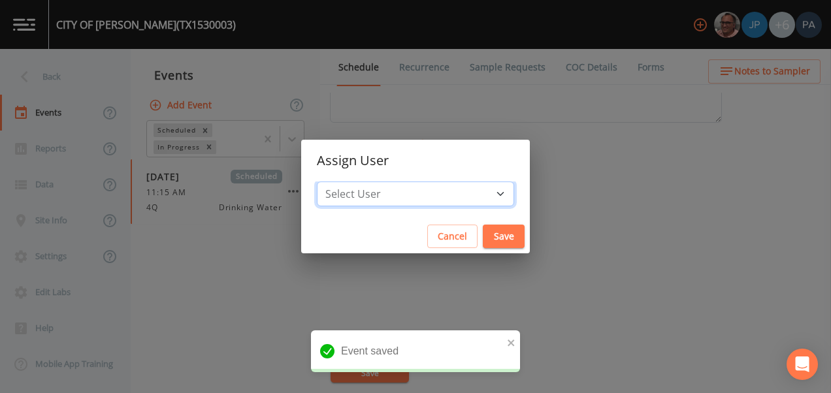
click at [409, 187] on select "Select User [PERSON_NAME] [PERSON_NAME] [PERSON_NAME] [PERSON_NAME] [PERSON_NAM…" at bounding box center [415, 194] width 197 height 25
select select "89eca224-83f1-4c08-b513-3d512749bff6"
click at [358, 182] on select "Select User [PERSON_NAME] [PERSON_NAME] [PERSON_NAME] [PERSON_NAME] [PERSON_NAM…" at bounding box center [415, 194] width 197 height 25
click at [483, 234] on button "Save" at bounding box center [504, 237] width 42 height 24
select select
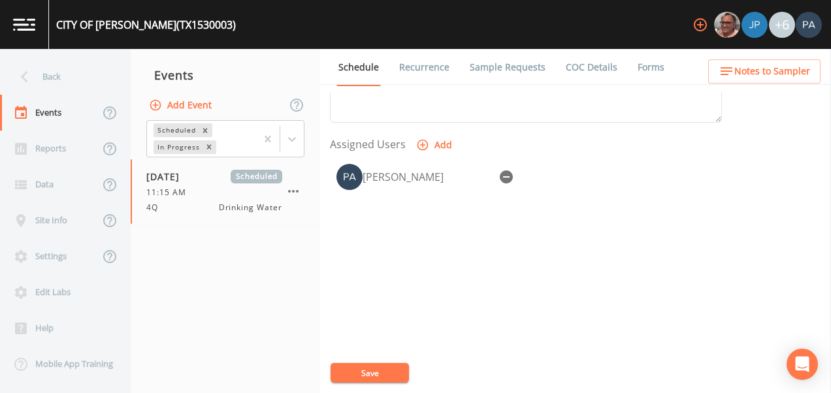
click at [344, 367] on button "Save" at bounding box center [369, 373] width 78 height 20
click at [63, 77] on div "Back" at bounding box center [59, 77] width 118 height 36
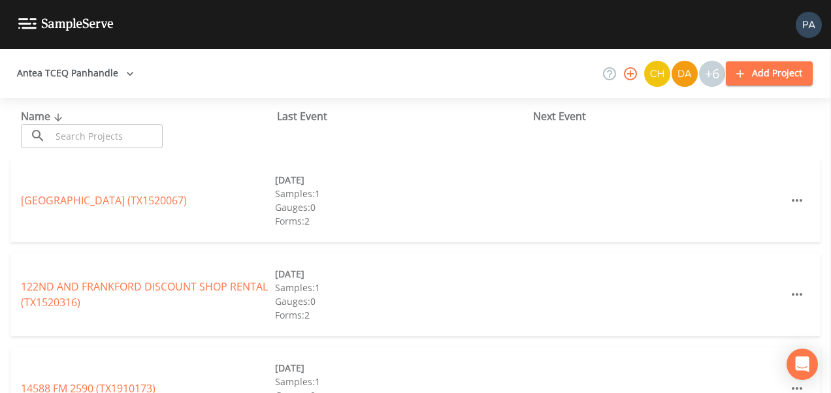
click at [86, 137] on input "text" at bounding box center [107, 136] width 112 height 24
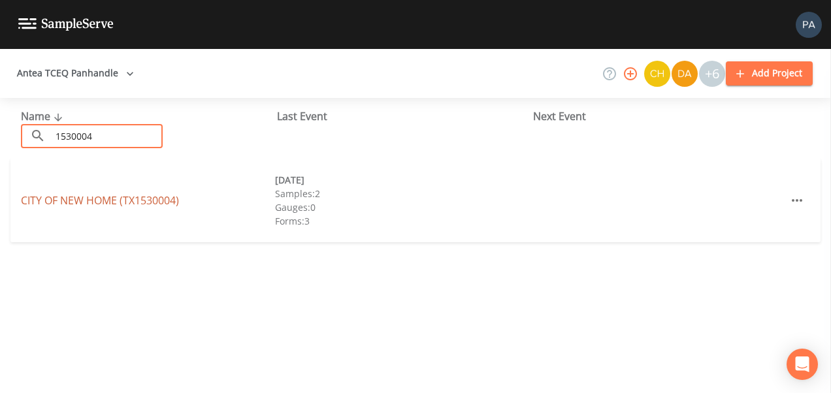
type input "1530004"
click at [133, 200] on link "CITY OF NEW HOME (TX1530004)" at bounding box center [100, 200] width 158 height 14
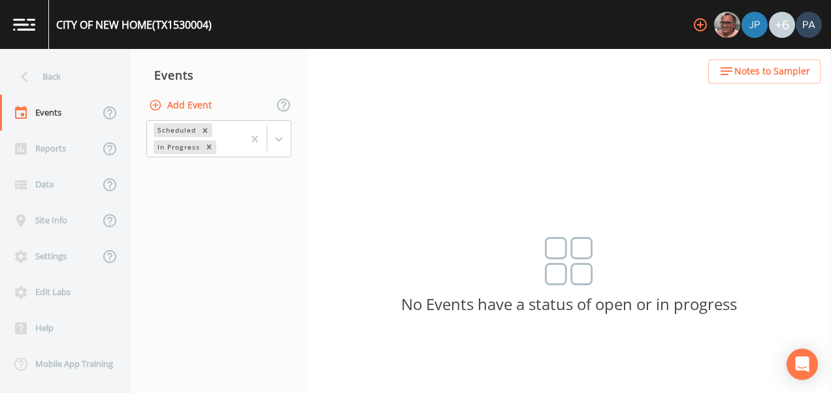
click at [198, 99] on button "Add Event" at bounding box center [181, 105] width 71 height 24
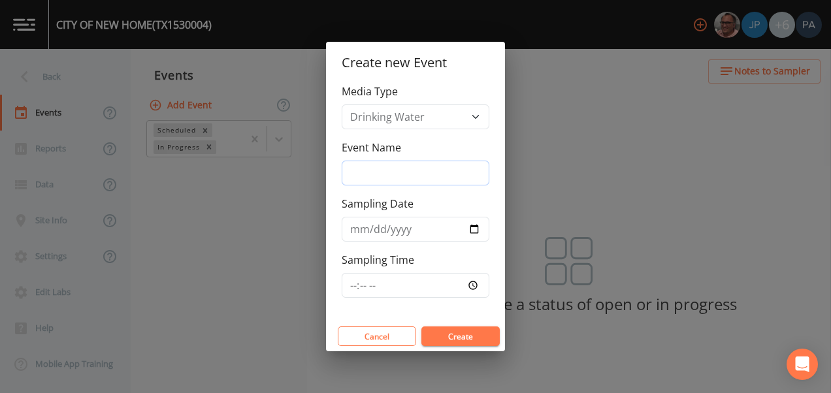
click at [417, 180] on input "Event Name" at bounding box center [416, 173] width 148 height 25
type input "4Q"
type input "[DATE]"
click at [357, 286] on input "Sampling Time" at bounding box center [416, 285] width 148 height 25
type input "11:45"
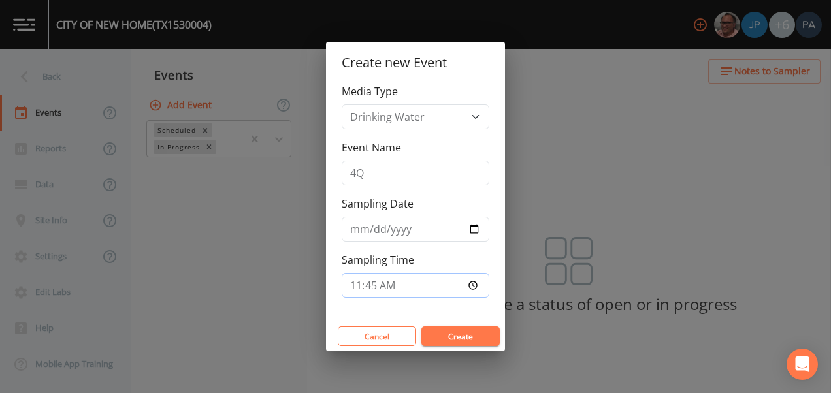
click at [421, 327] on button "Create" at bounding box center [460, 337] width 78 height 20
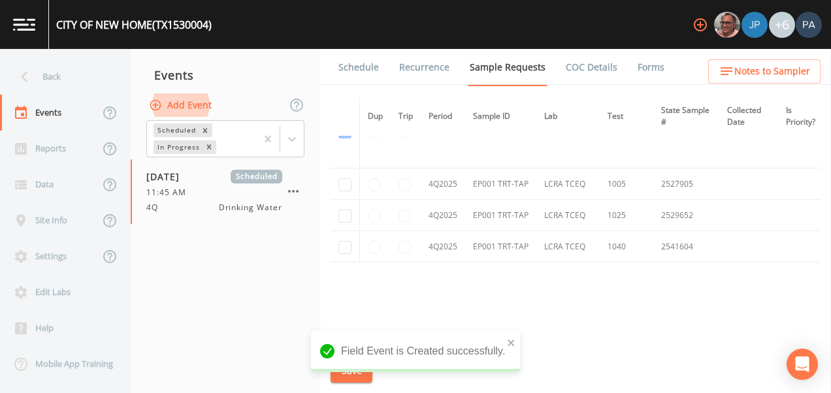
scroll to position [2400, 0]
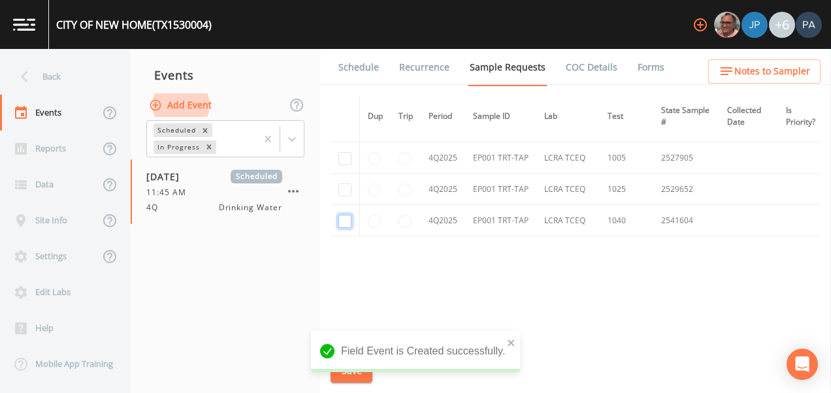
click at [346, 218] on input "checkbox" at bounding box center [344, 221] width 13 height 13
checkbox input "true"
drag, startPoint x: 346, startPoint y: 189, endPoint x: 353, endPoint y: 163, distance: 26.3
click at [346, 187] on input "checkbox" at bounding box center [344, 189] width 13 height 13
checkbox input "true"
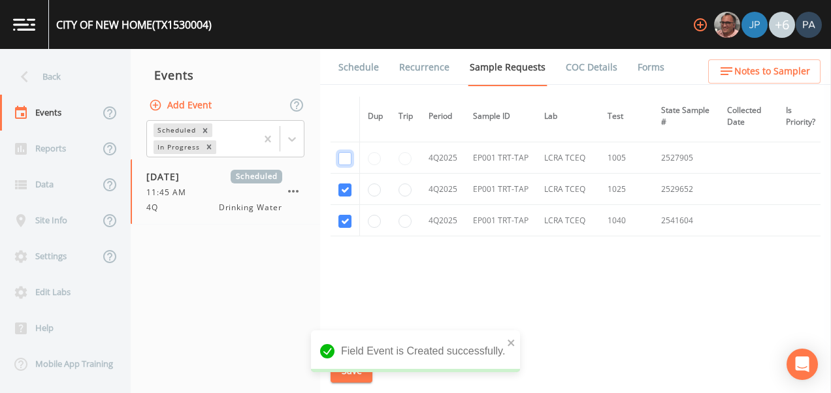
click at [347, 155] on input "checkbox" at bounding box center [344, 158] width 13 height 13
checkbox input "true"
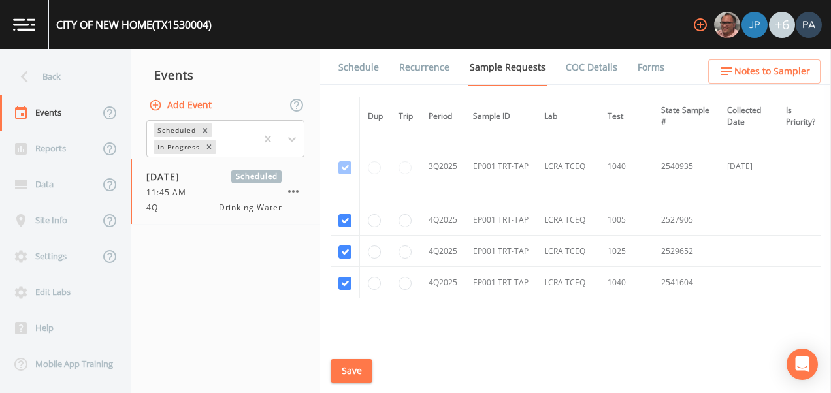
click at [366, 360] on button "Save" at bounding box center [351, 371] width 42 height 24
click at [366, 74] on link "Schedule" at bounding box center [358, 67] width 44 height 37
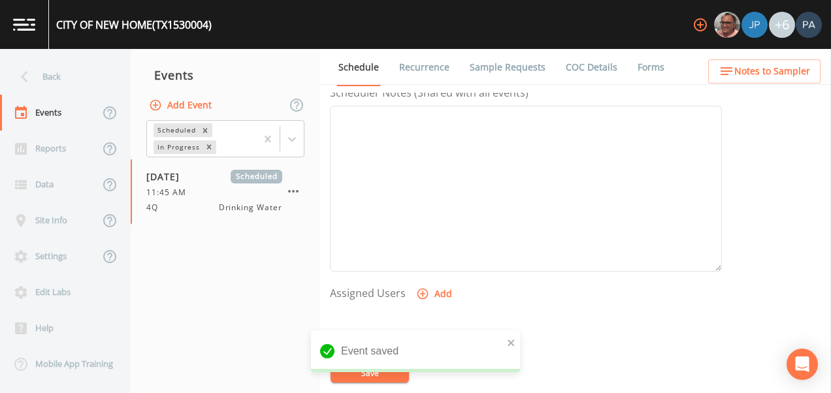
scroll to position [392, 0]
click at [441, 275] on button "Add" at bounding box center [435, 276] width 44 height 24
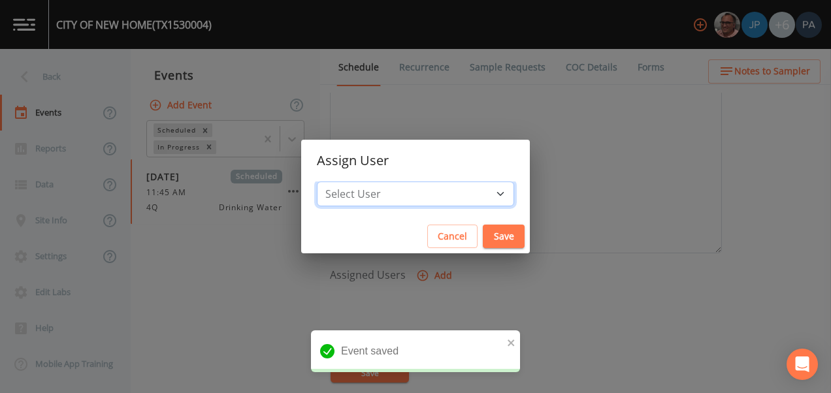
click at [377, 202] on select "Select User [PERSON_NAME] [PERSON_NAME] [PERSON_NAME] [PERSON_NAME] [PERSON_NAM…" at bounding box center [415, 194] width 197 height 25
select select "89eca224-83f1-4c08-b513-3d512749bff6"
click at [358, 182] on select "Select User [PERSON_NAME] [PERSON_NAME] [PERSON_NAME] [PERSON_NAME] [PERSON_NAM…" at bounding box center [415, 194] width 197 height 25
click at [483, 232] on button "Save" at bounding box center [504, 237] width 42 height 24
select select
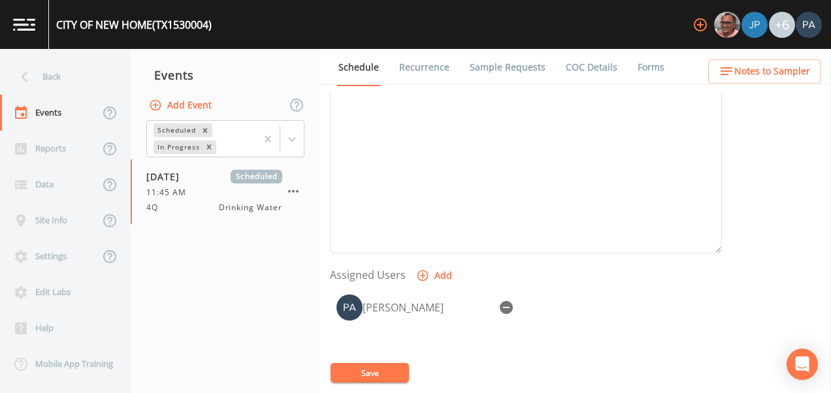
click at [374, 372] on button "Save" at bounding box center [369, 373] width 78 height 20
click at [55, 75] on div "Back" at bounding box center [59, 77] width 118 height 36
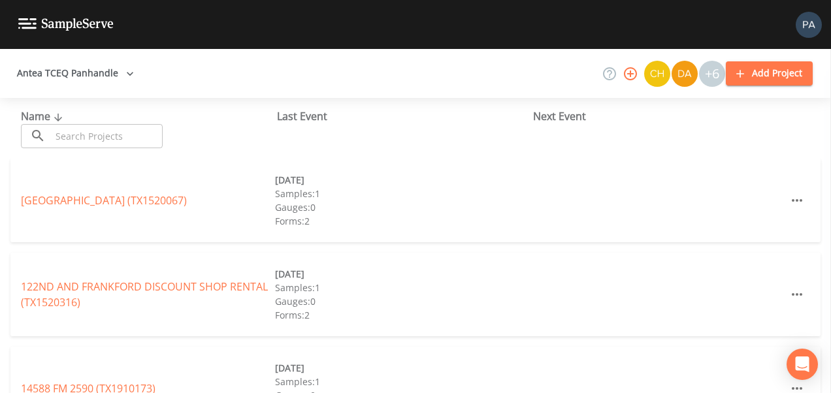
click at [93, 138] on input "text" at bounding box center [107, 136] width 112 height 24
click at [168, 199] on link "[GEOGRAPHIC_DATA] (TX1520067)" at bounding box center [104, 200] width 166 height 14
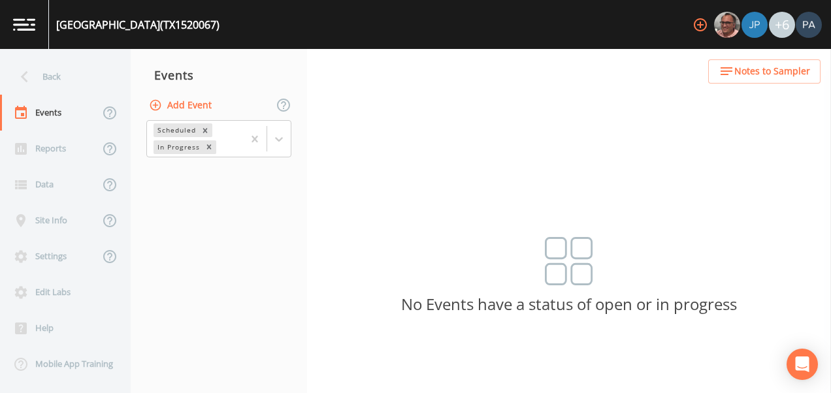
click at [191, 98] on button "Add Event" at bounding box center [181, 105] width 71 height 24
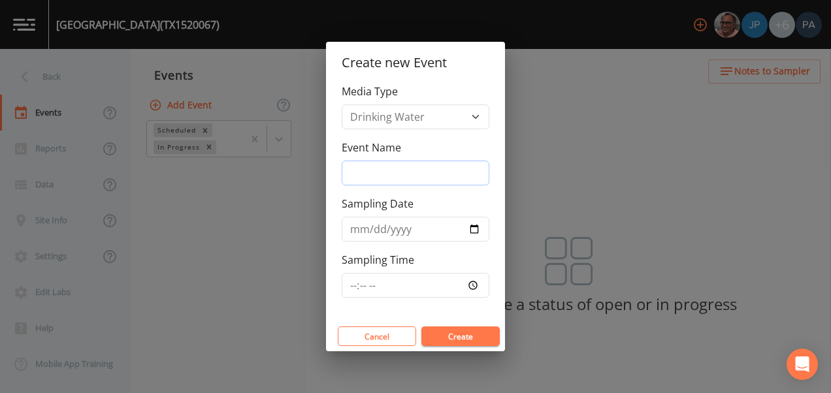
click at [398, 170] on input "Event Name" at bounding box center [416, 173] width 148 height 25
type input "4Q"
click at [355, 291] on input "Sampling Time" at bounding box center [416, 285] width 148 height 25
click at [476, 235] on input "[DATE]" at bounding box center [416, 229] width 148 height 25
type input "[DATE]"
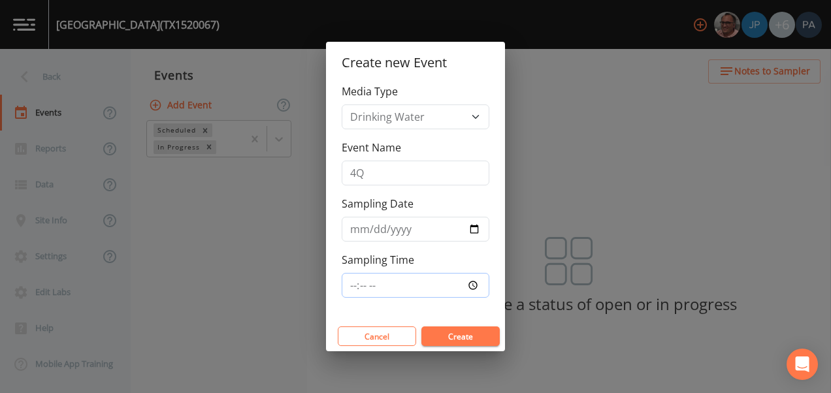
drag, startPoint x: 349, startPoint y: 287, endPoint x: 353, endPoint y: 282, distance: 6.9
click at [351, 285] on input "Sampling Time" at bounding box center [416, 285] width 148 height 25
type input "09:00"
click at [421, 327] on button "Create" at bounding box center [460, 337] width 78 height 20
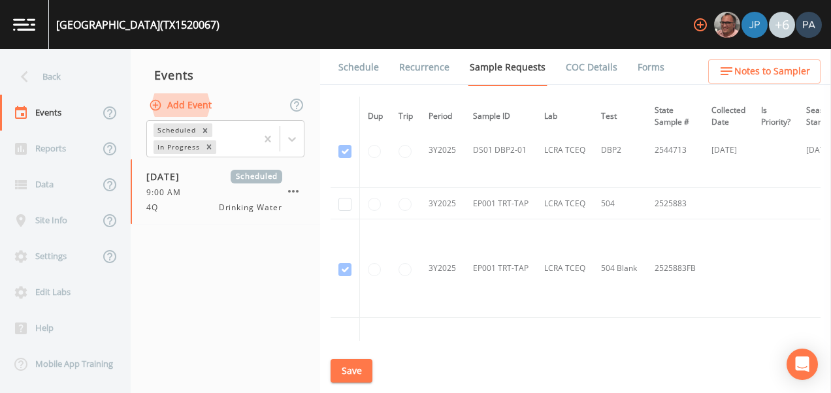
scroll to position [1241, 0]
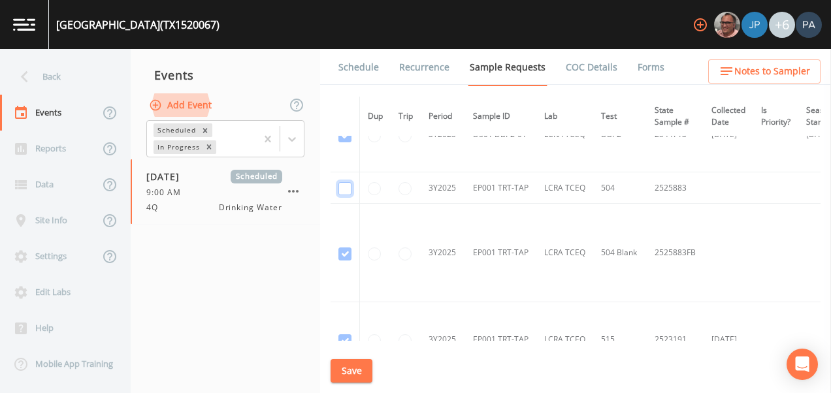
click at [347, 184] on input "checkbox" at bounding box center [344, 188] width 13 height 13
checkbox input "true"
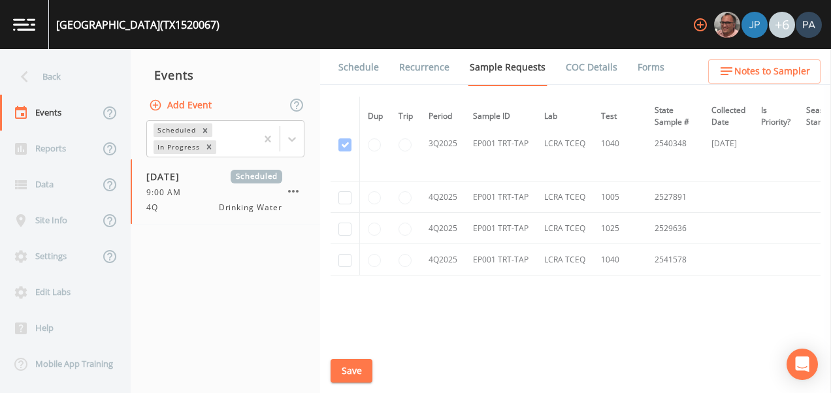
scroll to position [2286, 0]
drag, startPoint x: 325, startPoint y: 182, endPoint x: 340, endPoint y: 187, distance: 15.3
click at [327, 181] on div "Schedule Recurrence Sample Requests COC Details Forms Dup Trip Period Sample ID…" at bounding box center [575, 221] width 511 height 344
click at [340, 187] on td at bounding box center [344, 193] width 29 height 31
click at [347, 197] on input "checkbox" at bounding box center [344, 193] width 13 height 13
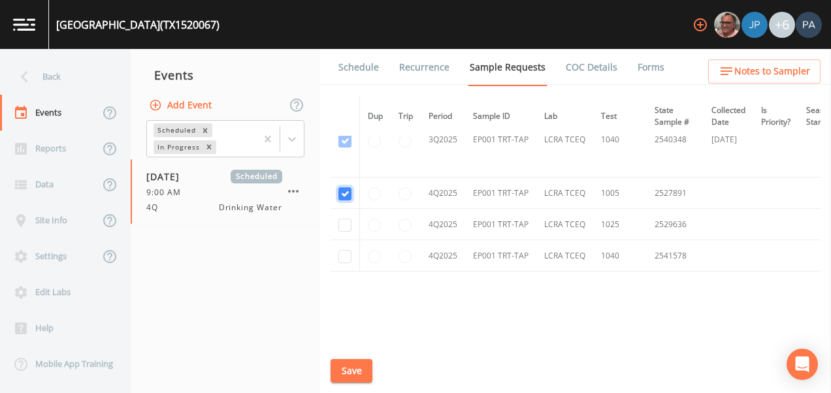
checkbox input "true"
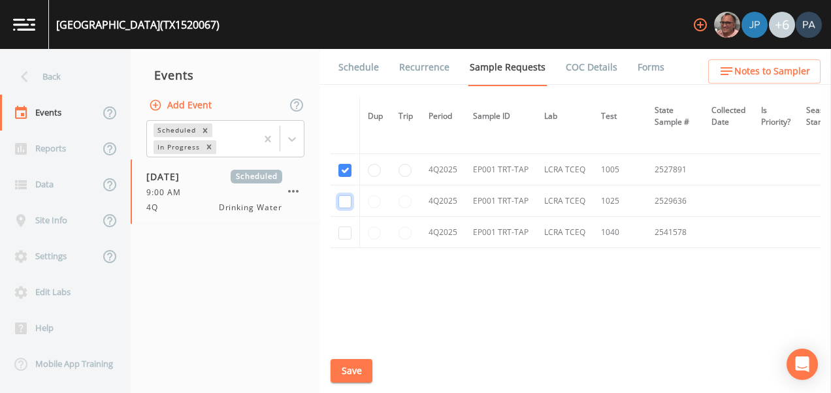
click at [343, 207] on input "checkbox" at bounding box center [344, 201] width 13 height 13
checkbox input "true"
click at [351, 227] on input "checkbox" at bounding box center [344, 233] width 13 height 13
checkbox input "true"
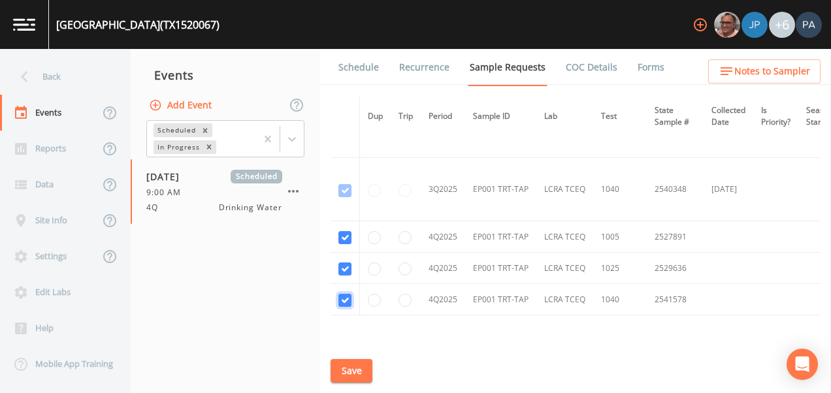
scroll to position [2170, 0]
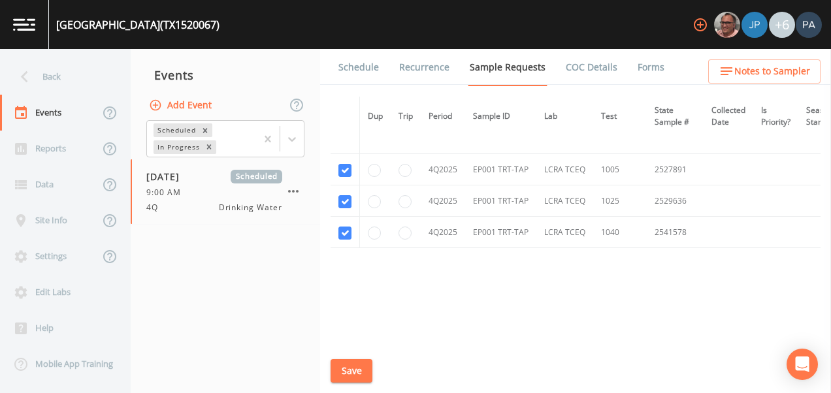
click at [356, 379] on button "Save" at bounding box center [351, 371] width 42 height 24
click at [370, 73] on link "Schedule" at bounding box center [358, 67] width 44 height 37
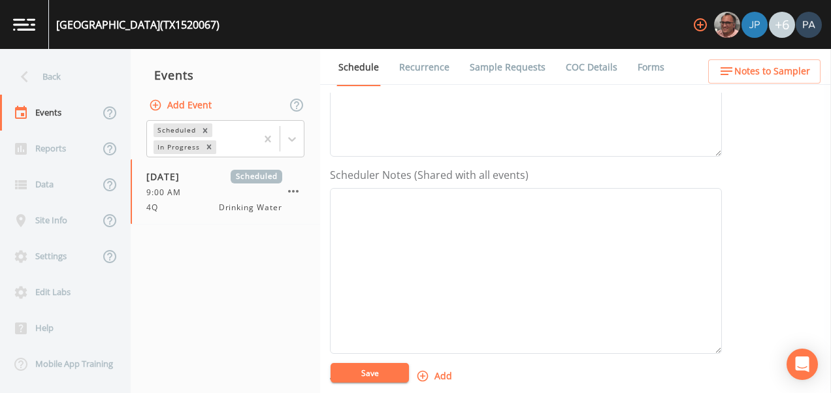
scroll to position [457, 0]
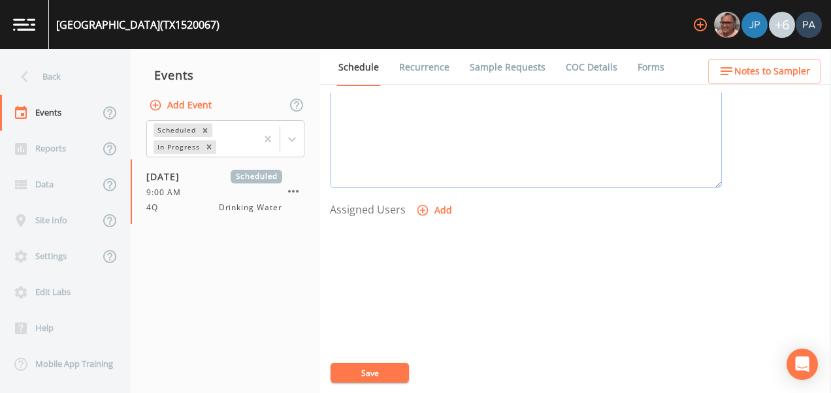
drag, startPoint x: 416, startPoint y: 179, endPoint x: 429, endPoint y: 197, distance: 22.5
click at [417, 180] on textarea "Event Notes" at bounding box center [526, 105] width 392 height 166
drag, startPoint x: 430, startPoint y: 204, endPoint x: 437, endPoint y: 214, distance: 11.8
click at [437, 214] on button "Add" at bounding box center [435, 211] width 44 height 24
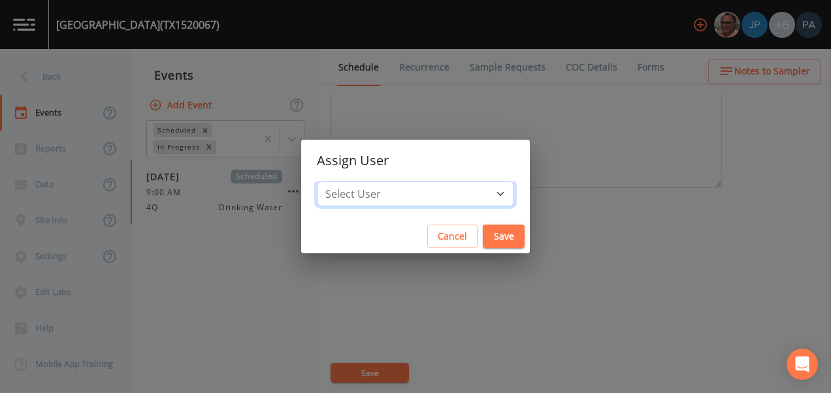
click at [401, 183] on select "Select User [PERSON_NAME] [PERSON_NAME] [PERSON_NAME] [PERSON_NAME] [PERSON_NAM…" at bounding box center [415, 194] width 197 height 25
select select "89eca224-83f1-4c08-b513-3d512749bff6"
click at [358, 182] on select "Select User [PERSON_NAME] [PERSON_NAME] [PERSON_NAME] [PERSON_NAME] [PERSON_NAM…" at bounding box center [415, 194] width 197 height 25
click at [483, 241] on button "Save" at bounding box center [504, 237] width 42 height 24
select select
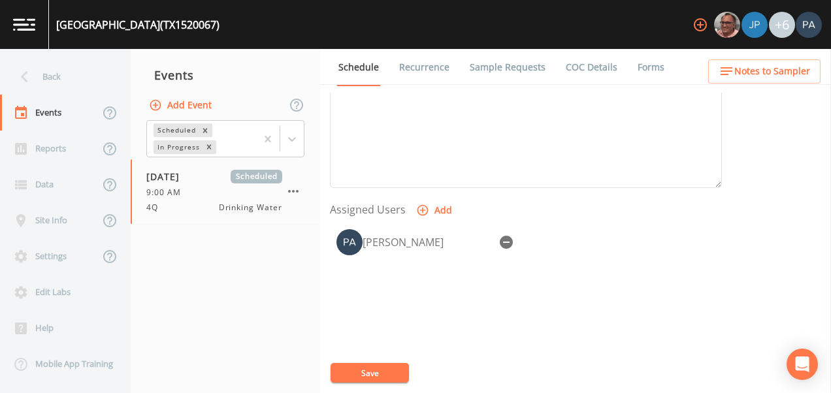
click at [402, 319] on div "[PERSON_NAME]" at bounding box center [526, 291] width 392 height 137
click at [386, 370] on button "Save" at bounding box center [369, 373] width 78 height 20
click at [388, 369] on button "Save" at bounding box center [369, 373] width 78 height 20
click at [65, 76] on div "Back" at bounding box center [59, 77] width 118 height 36
